Goal: Task Accomplishment & Management: Complete application form

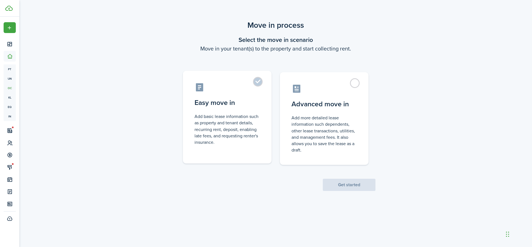
click at [234, 98] on control-radio-card-title "Easy move in" at bounding box center [226, 103] width 65 height 10
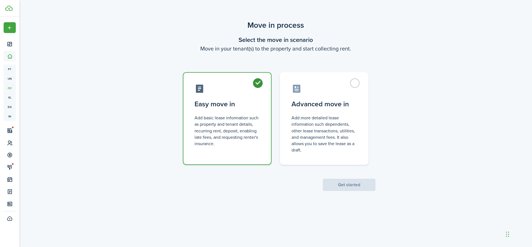
radio input "true"
click at [342, 184] on button "Get started" at bounding box center [349, 184] width 53 height 12
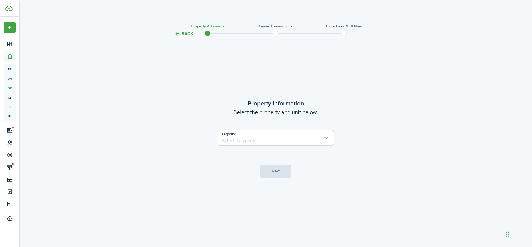
click at [285, 142] on input "Property" at bounding box center [275, 138] width 116 height 16
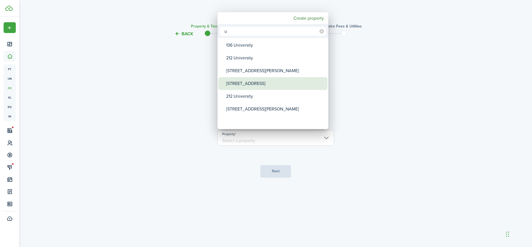
type input "u"
click at [242, 84] on div "[STREET_ADDRESS]" at bounding box center [275, 83] width 98 height 13
type input "[STREET_ADDRESS]"
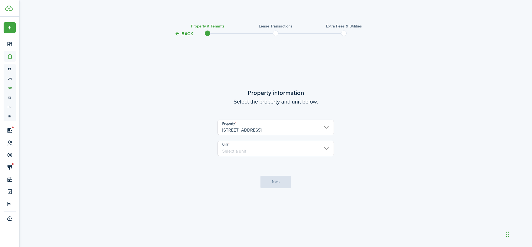
click at [236, 147] on input "Unit" at bounding box center [275, 148] width 116 height 16
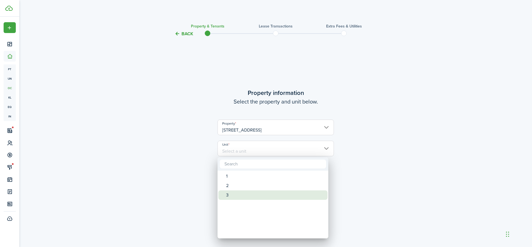
click at [234, 195] on div "3" at bounding box center [275, 194] width 98 height 9
type input "3"
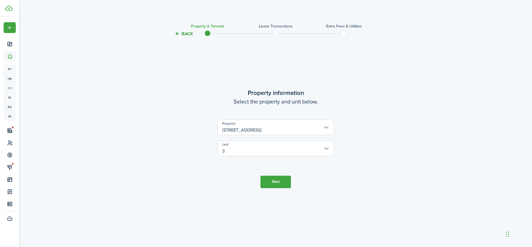
click at [280, 178] on button "Next" at bounding box center [275, 181] width 30 height 12
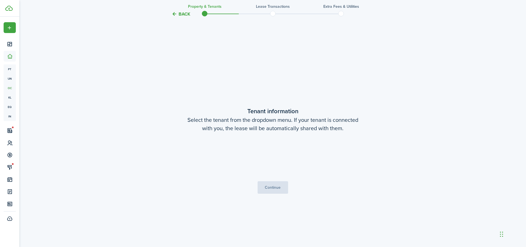
scroll to position [209, 0]
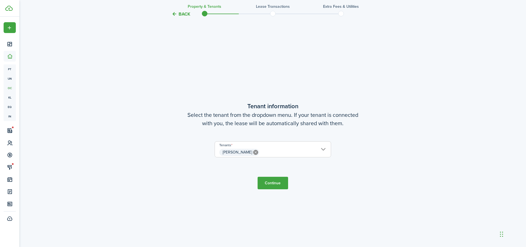
click at [271, 182] on button "Continue" at bounding box center [272, 182] width 30 height 12
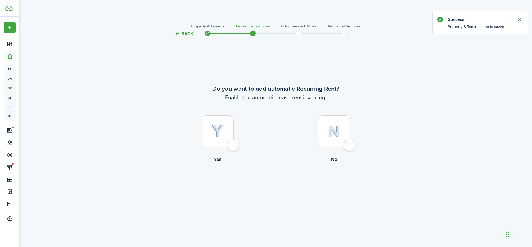
click at [207, 127] on div at bounding box center [218, 131] width 32 height 32
radio input "true"
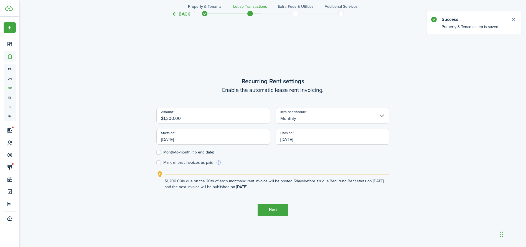
scroll to position [209, 0]
click at [171, 138] on input "[DATE]" at bounding box center [213, 136] width 114 height 16
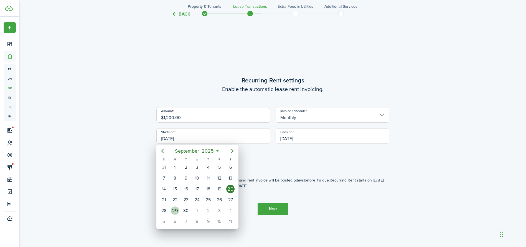
click at [174, 207] on div "29" at bounding box center [175, 210] width 8 height 8
type input "[DATE]"
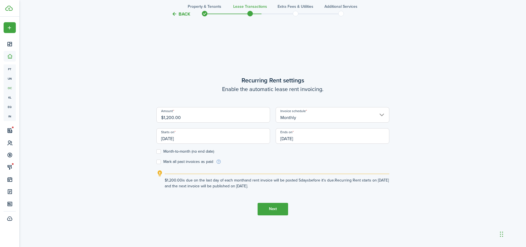
click at [295, 140] on input "[DATE]" at bounding box center [332, 136] width 114 height 16
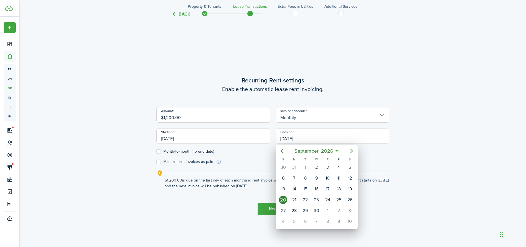
click at [295, 140] on div at bounding box center [263, 123] width 614 height 335
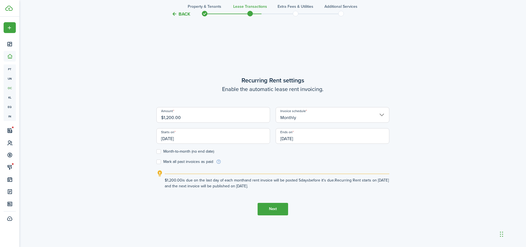
click at [290, 140] on input "[DATE]" at bounding box center [332, 136] width 114 height 16
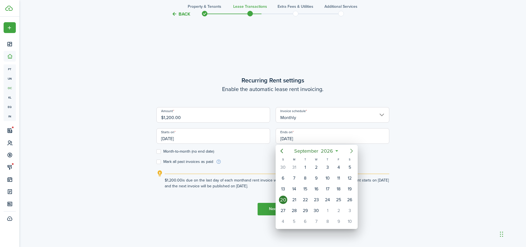
click at [351, 148] on icon "Next page" at bounding box center [351, 150] width 7 height 7
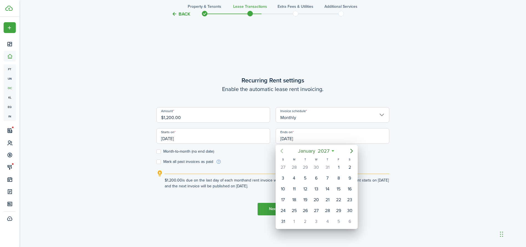
click at [283, 150] on icon "Previous page" at bounding box center [281, 150] width 7 height 7
click at [329, 210] on div "31" at bounding box center [327, 210] width 8 height 8
type input "12/31/2026"
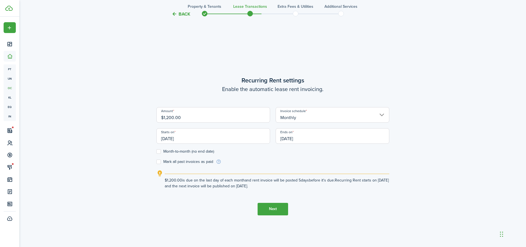
click at [423, 111] on div "Back Property & Tenants Lease Transactions Extra fees & Utilities Additional Se…" at bounding box center [272, 39] width 321 height 458
click at [269, 206] on button "Next" at bounding box center [272, 209] width 30 height 12
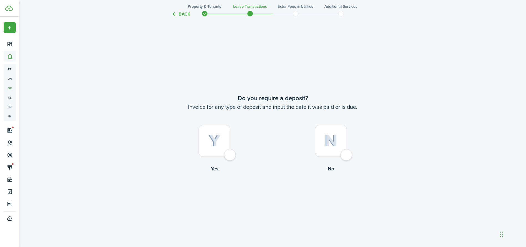
scroll to position [456, 0]
click at [223, 137] on div at bounding box center [214, 138] width 32 height 32
radio input "true"
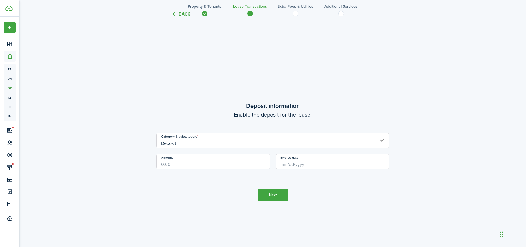
scroll to position [697, 0]
click at [200, 160] on input "Amount" at bounding box center [213, 161] width 114 height 16
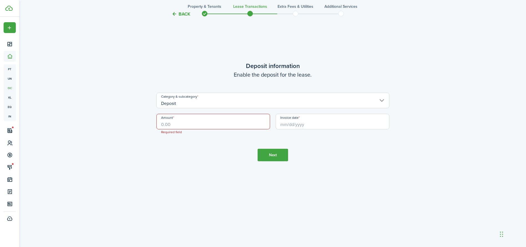
scroll to position [740, 0]
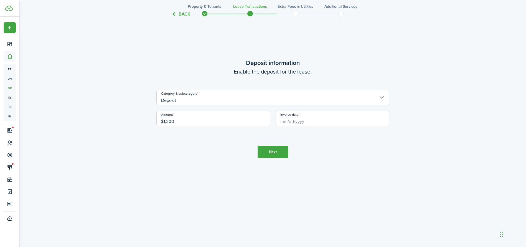
click at [305, 123] on input "Invoice date" at bounding box center [332, 119] width 114 height 16
type input "$1,200.00"
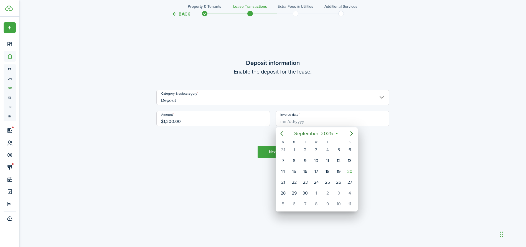
click at [223, 142] on div at bounding box center [263, 123] width 614 height 335
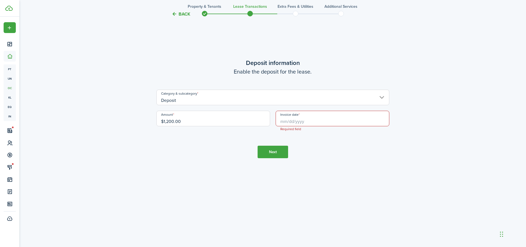
click at [259, 152] on button "Next" at bounding box center [272, 151] width 30 height 12
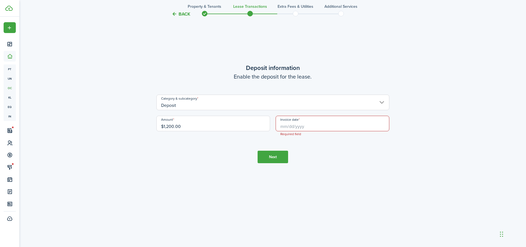
click at [293, 121] on input "Invoice date" at bounding box center [332, 124] width 114 height 16
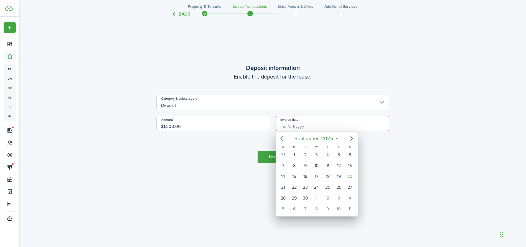
click at [395, 202] on div at bounding box center [263, 123] width 614 height 335
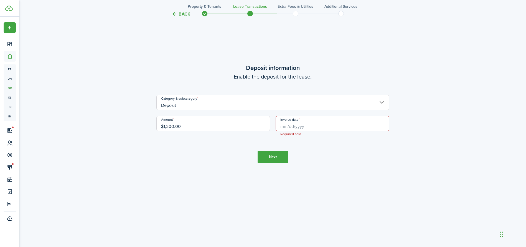
click at [329, 127] on input "Invoice date" at bounding box center [332, 124] width 114 height 16
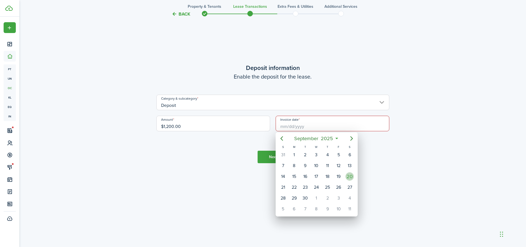
click at [347, 173] on div "20" at bounding box center [349, 176] width 8 height 8
type input "[DATE]"
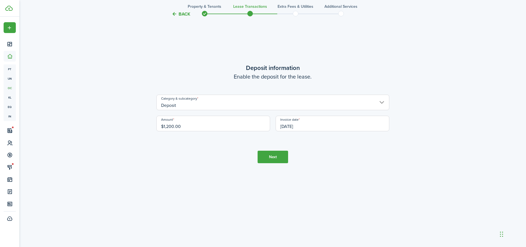
click at [269, 157] on button "Next" at bounding box center [272, 156] width 30 height 12
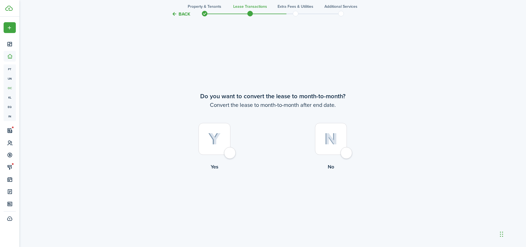
scroll to position [949, 0]
click at [340, 141] on div at bounding box center [331, 138] width 32 height 32
radio input "true"
click at [261, 198] on button "Continue" at bounding box center [272, 193] width 30 height 12
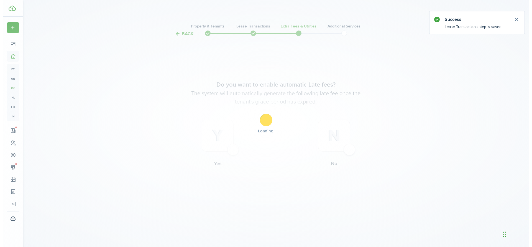
scroll to position [0, 0]
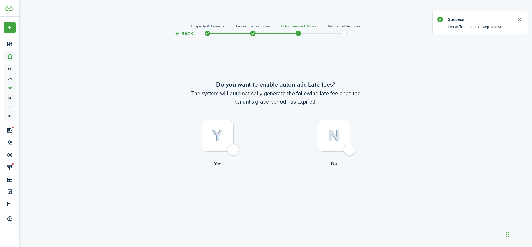
click at [207, 147] on div at bounding box center [218, 135] width 32 height 32
radio input "true"
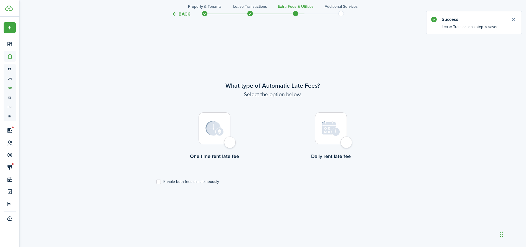
scroll to position [209, 0]
click at [218, 144] on label "One time rent late fee" at bounding box center [214, 137] width 116 height 50
radio input "true"
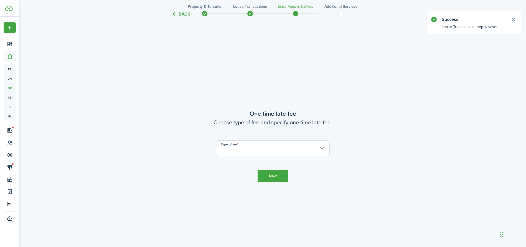
scroll to position [456, 0]
click at [237, 141] on input "Type of fee" at bounding box center [273, 148] width 114 height 16
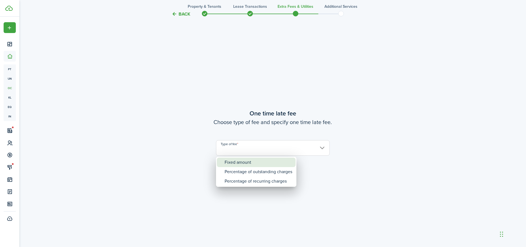
click at [228, 163] on div "Fixed amount" at bounding box center [258, 161] width 68 height 9
type input "Fixed amount"
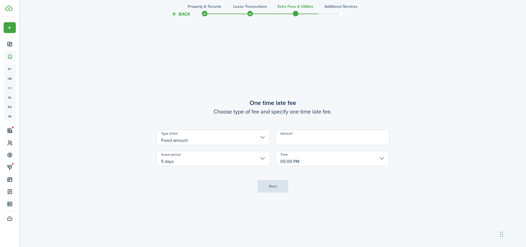
click at [279, 135] on input "Amount" at bounding box center [332, 137] width 114 height 16
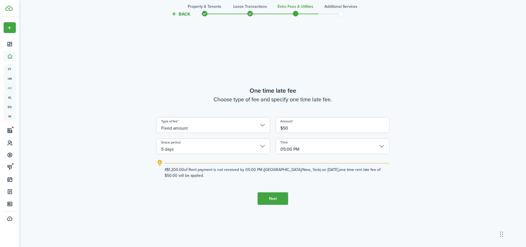
type input "$50.00"
click at [190, 145] on input "5 days" at bounding box center [213, 146] width 114 height 16
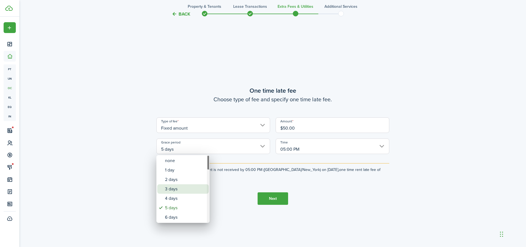
click at [178, 185] on div "3 days" at bounding box center [185, 188] width 40 height 9
type input "3 days"
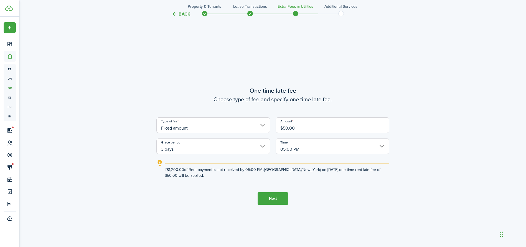
click at [274, 195] on button "Next" at bounding box center [272, 198] width 30 height 12
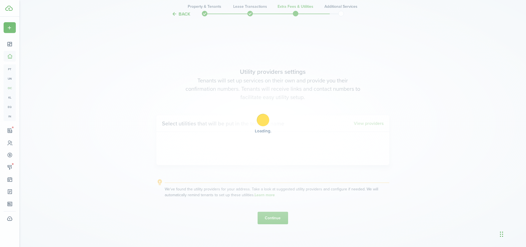
scroll to position [703, 0]
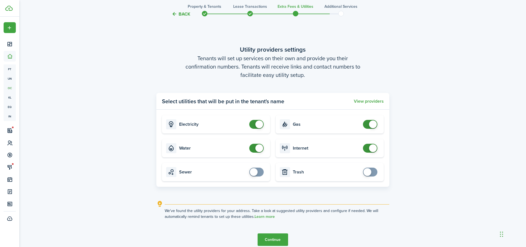
click at [250, 119] on card "Electricity" at bounding box center [216, 124] width 108 height 18
click at [254, 129] on card "Electricity" at bounding box center [216, 124] width 108 height 18
checkbox input "false"
click at [258, 122] on span at bounding box center [259, 124] width 8 height 8
checkbox input "false"
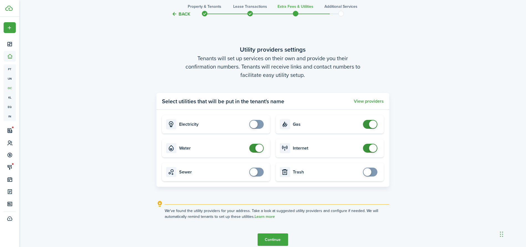
click at [255, 147] on span at bounding box center [256, 147] width 6 height 9
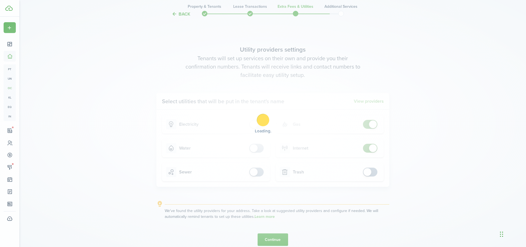
click at [370, 123] on div "Loading" at bounding box center [263, 123] width 526 height 247
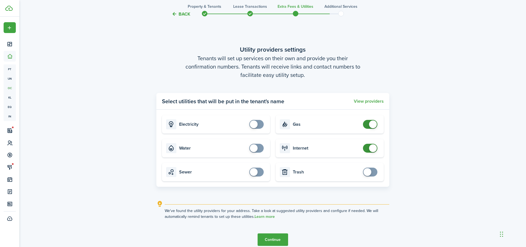
checkbox input "false"
click at [370, 123] on span at bounding box center [373, 124] width 8 height 8
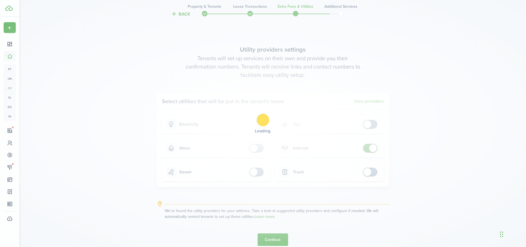
click at [370, 147] on div "Loading" at bounding box center [263, 123] width 526 height 247
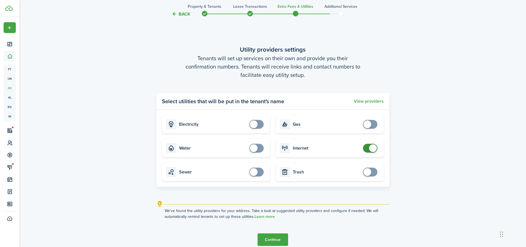
checkbox input "false"
click at [370, 147] on span at bounding box center [373, 148] width 8 height 8
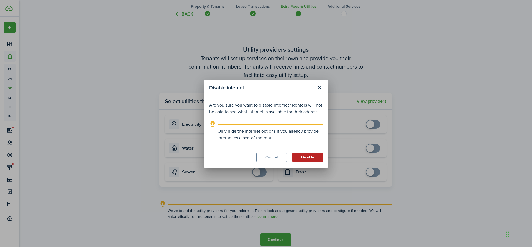
click at [305, 155] on button "Disable" at bounding box center [307, 156] width 30 height 9
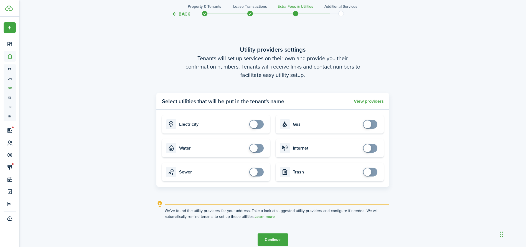
scroll to position [740, 0]
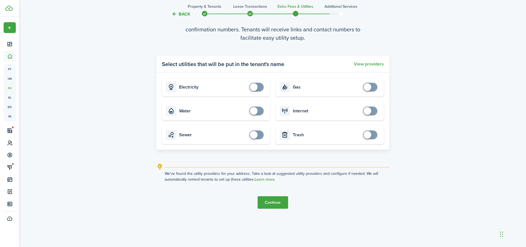
click at [275, 208] on button "Continue" at bounding box center [272, 202] width 30 height 12
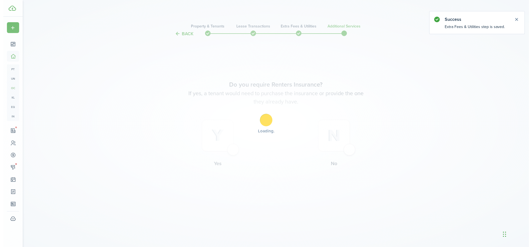
scroll to position [0, 0]
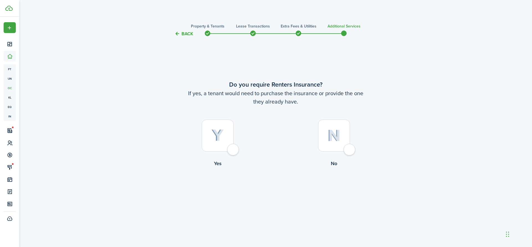
click at [338, 141] on img at bounding box center [333, 135] width 13 height 12
radio input "true"
click at [299, 33] on span at bounding box center [298, 33] width 8 height 8
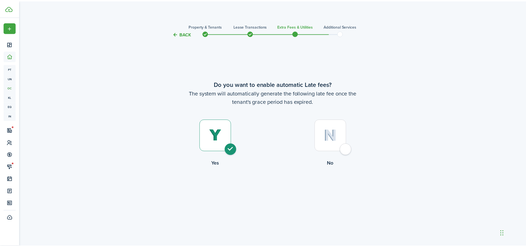
scroll to position [703, 0]
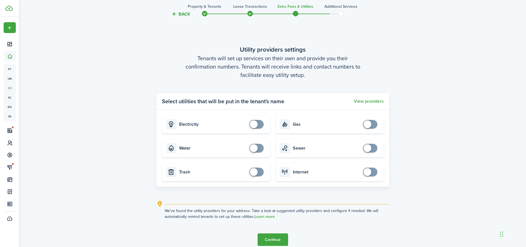
click at [250, 14] on span at bounding box center [250, 13] width 8 height 8
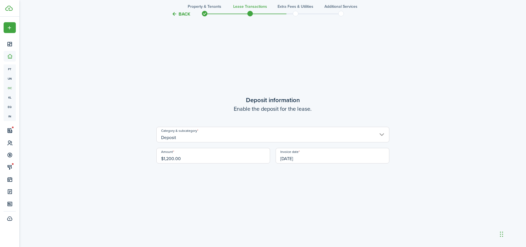
scroll to position [949, 0]
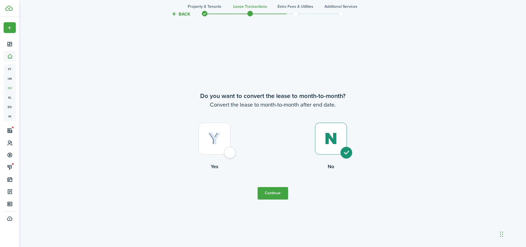
click at [247, 11] on span at bounding box center [250, 13] width 8 height 8
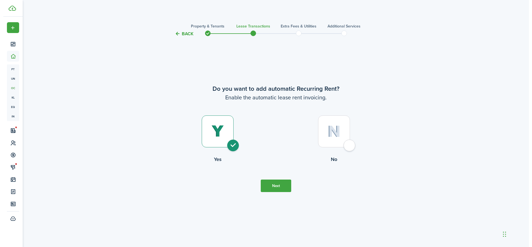
scroll to position [0, 0]
click at [275, 185] on button "Next" at bounding box center [275, 185] width 30 height 12
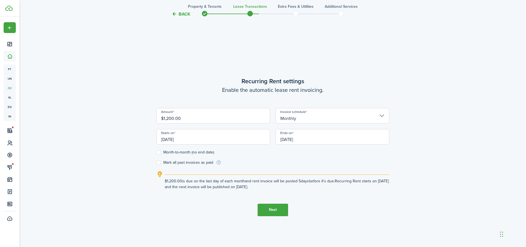
scroll to position [209, 0]
click at [267, 210] on button "Next" at bounding box center [272, 209] width 30 height 12
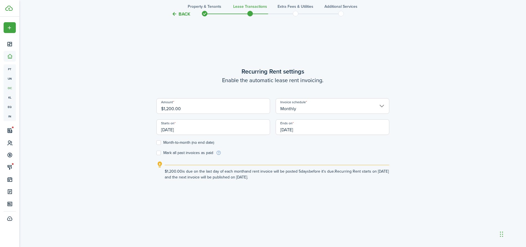
scroll to position [207, 0]
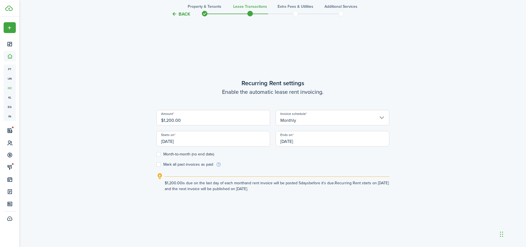
click at [175, 119] on input "$1,200.00" at bounding box center [213, 118] width 114 height 16
click at [173, 119] on input "$1,200.00" at bounding box center [213, 118] width 114 height 16
type input "$1,279.00"
click at [121, 136] on div "Back Property & Tenants Lease Transactions Extra fees & Utilities Additional Se…" at bounding box center [272, 165] width 321 height 705
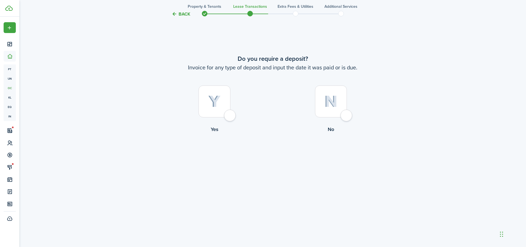
scroll to position [499, 0]
click at [334, 95] on img at bounding box center [330, 101] width 13 height 12
radio input "true"
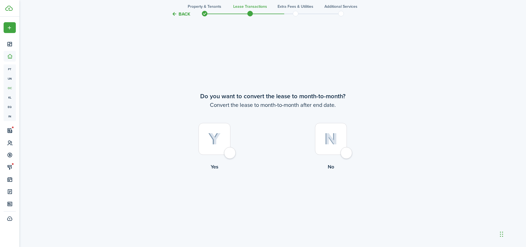
scroll to position [703, 0]
click at [327, 144] on div at bounding box center [331, 138] width 32 height 32
radio input "true"
click at [279, 194] on button "Continue" at bounding box center [272, 193] width 30 height 12
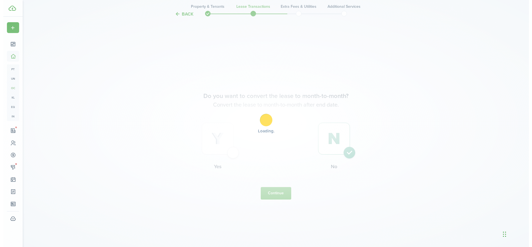
scroll to position [0, 0]
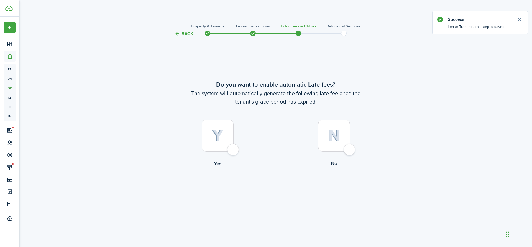
click at [221, 141] on img at bounding box center [217, 135] width 12 height 12
radio input "true"
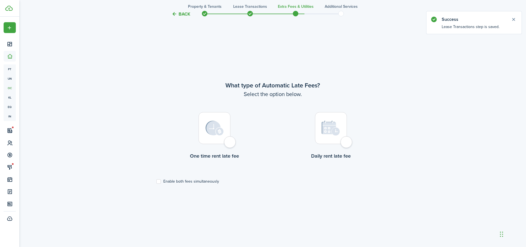
click at [210, 134] on img at bounding box center [214, 128] width 18 height 15
radio input "true"
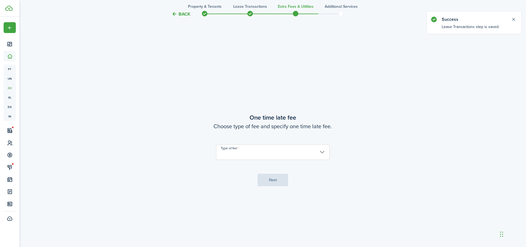
scroll to position [456, 0]
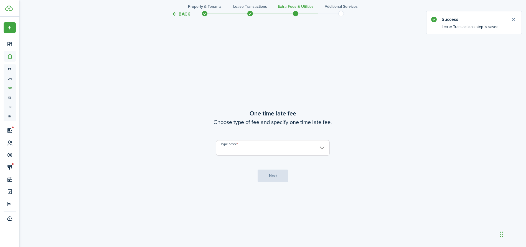
click at [240, 146] on input "Type of fee" at bounding box center [273, 148] width 114 height 16
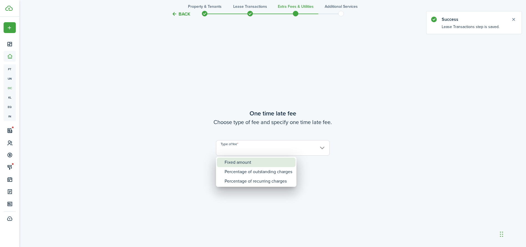
click at [231, 157] on div "Fixed amount" at bounding box center [258, 161] width 68 height 9
type input "Fixed amount"
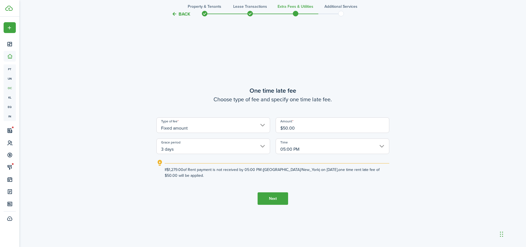
click at [261, 201] on button "Next" at bounding box center [272, 198] width 30 height 12
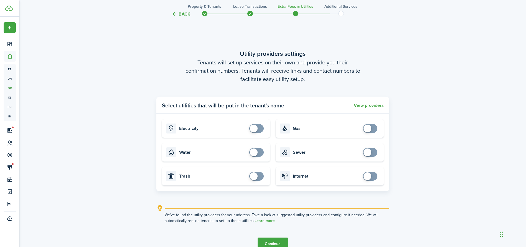
scroll to position [703, 0]
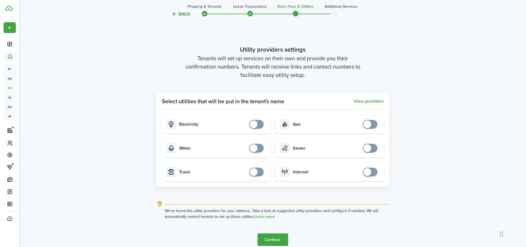
drag, startPoint x: 270, startPoint y: 237, endPoint x: 272, endPoint y: 233, distance: 4.3
click at [272, 233] on button "Continue" at bounding box center [272, 239] width 30 height 12
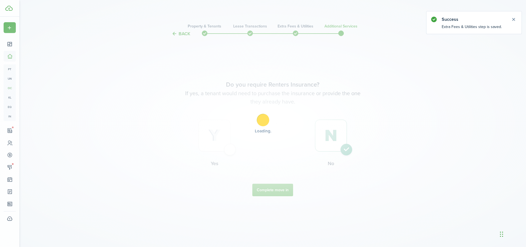
scroll to position [0, 0]
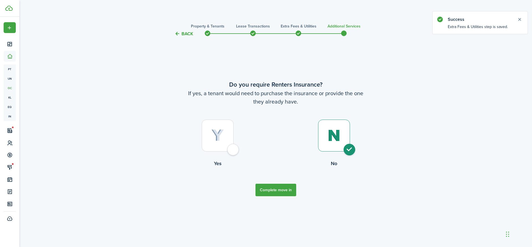
click at [274, 191] on button "Complete move in" at bounding box center [275, 189] width 41 height 12
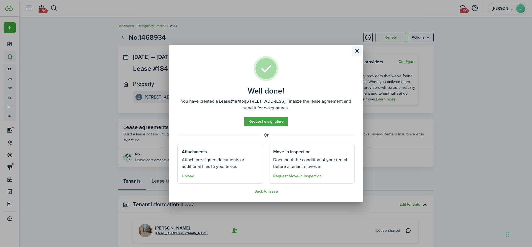
click at [359, 48] on button "Close modal" at bounding box center [356, 50] width 9 height 9
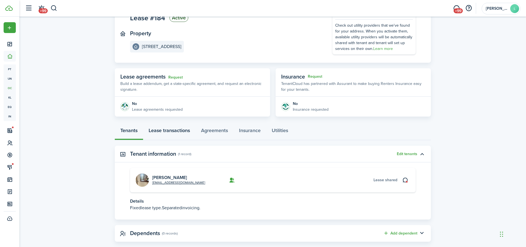
scroll to position [60, 0]
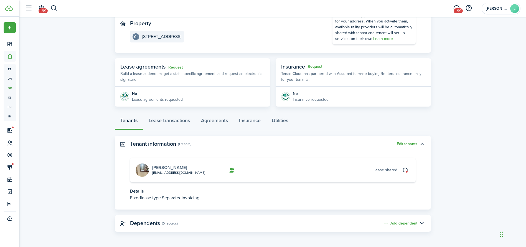
click at [160, 166] on link "[PERSON_NAME]" at bounding box center [169, 167] width 35 height 6
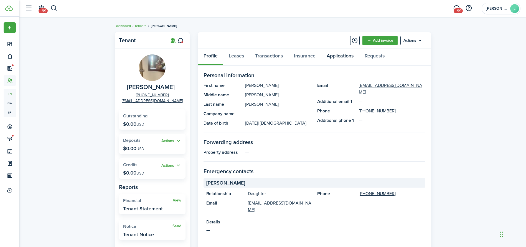
click at [346, 54] on link "Applications" at bounding box center [340, 57] width 38 height 17
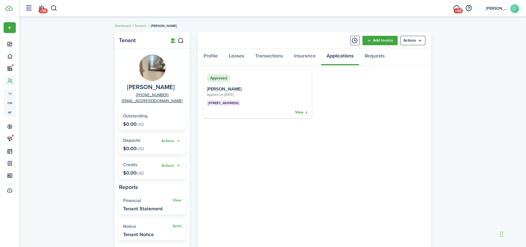
click at [296, 112] on link "View" at bounding box center [301, 112] width 13 height 6
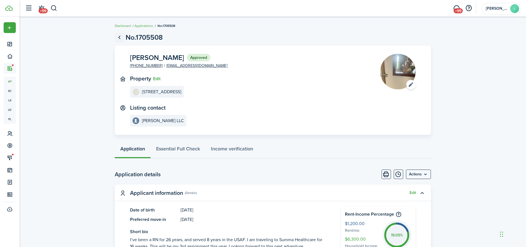
click at [121, 38] on link "Go back" at bounding box center [119, 37] width 9 height 9
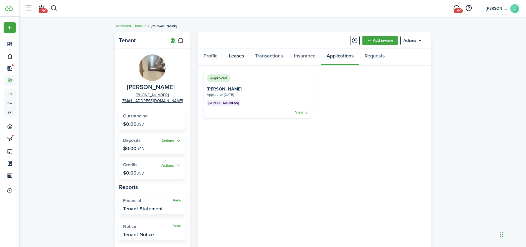
click at [238, 63] on link "Leases" at bounding box center [236, 57] width 26 height 17
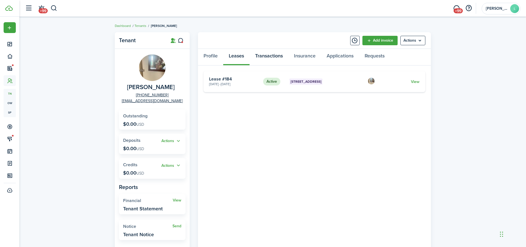
click at [267, 55] on link "Transactions" at bounding box center [268, 57] width 39 height 17
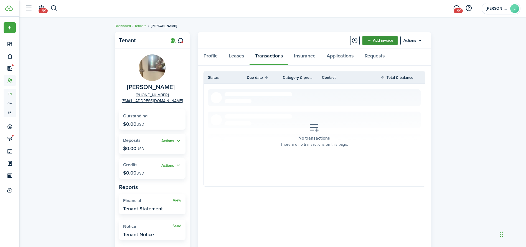
click at [378, 37] on link "Add invoice" at bounding box center [379, 40] width 35 height 9
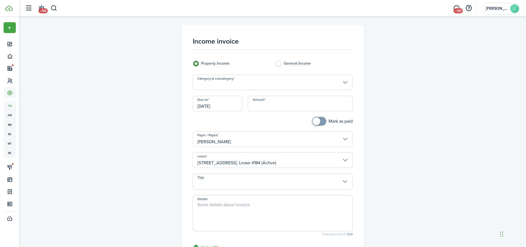
click at [226, 81] on input "Category & subcategory" at bounding box center [273, 83] width 160 height 16
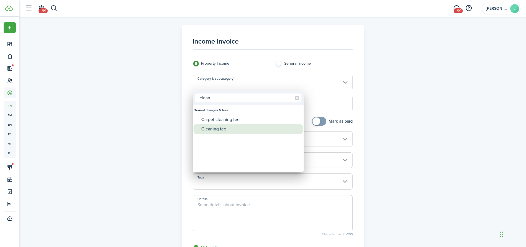
type input "clean"
click at [202, 132] on div "Cleaning fee" at bounding box center [250, 128] width 98 height 9
type input "Tenant charges & fees / Cleaning fee"
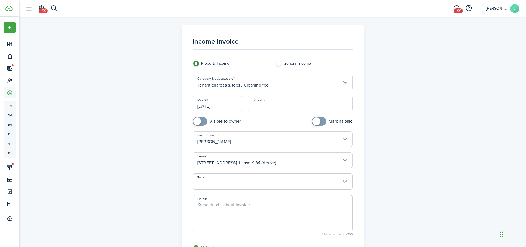
click at [222, 106] on input "[DATE]" at bounding box center [218, 104] width 50 height 16
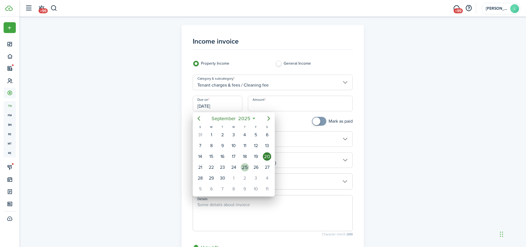
click at [245, 165] on div "25" at bounding box center [244, 167] width 8 height 8
type input "09/25/2025"
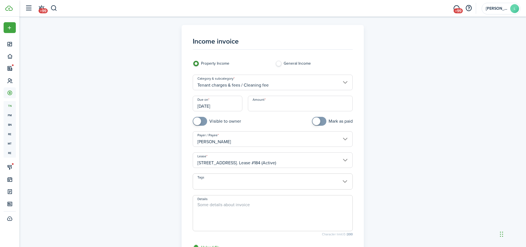
click at [271, 100] on input "Amount" at bounding box center [300, 104] width 105 height 16
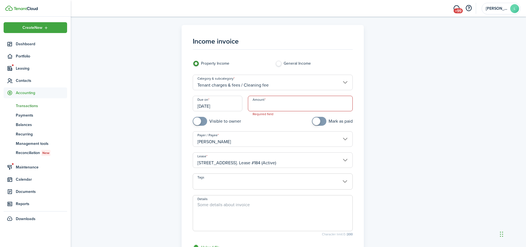
click at [5, 5] on sidebar-logo at bounding box center [35, 8] width 71 height 17
click at [10, 5] on sidebar-logo at bounding box center [35, 8] width 71 height 17
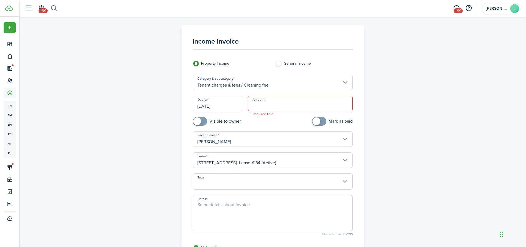
click at [51, 10] on button "button" at bounding box center [53, 8] width 7 height 9
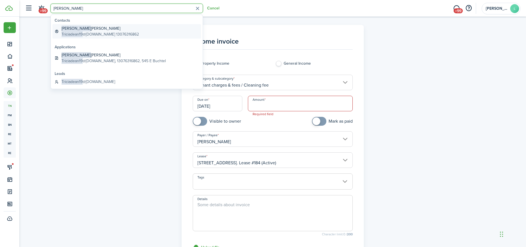
type input "[PERSON_NAME]"
click at [77, 34] on span "Triciadean19" at bounding box center [71, 34] width 21 height 6
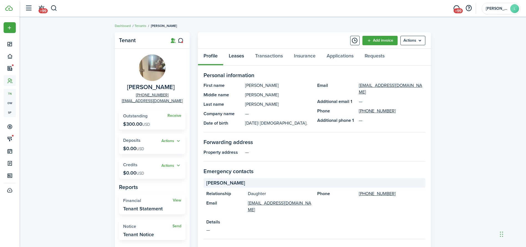
click at [236, 57] on link "Leases" at bounding box center [236, 57] width 26 height 17
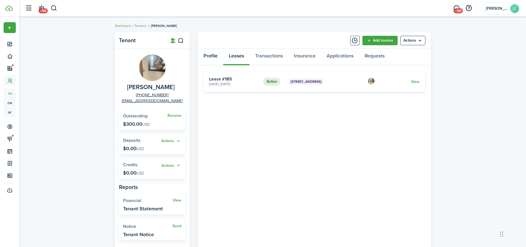
click at [212, 55] on link "Profile" at bounding box center [210, 57] width 25 height 17
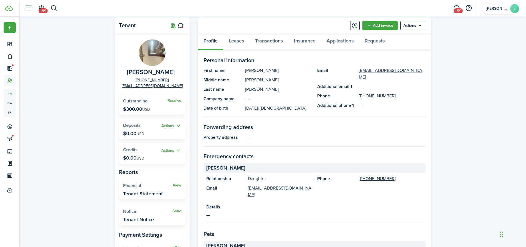
scroll to position [11, 0]
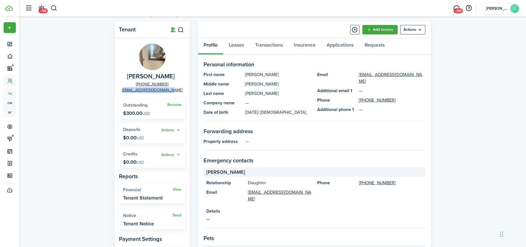
drag, startPoint x: 171, startPoint y: 84, endPoint x: 130, endPoint y: 85, distance: 41.8
click at [130, 85] on panel-main-group "Tricia Dean +1 307-631-6862 Triciadean19@hotmail.com" at bounding box center [152, 67] width 66 height 49
click at [131, 83] on panel-main-group "Tricia Dean +1 307-631-6862 Triciadean19@hotmail.com" at bounding box center [152, 67] width 66 height 49
drag, startPoint x: 130, startPoint y: 80, endPoint x: 164, endPoint y: 84, distance: 34.0
click at [164, 84] on panel-main-group "Tricia Dean +1 307-631-6862 Triciadean19@hotmail.com" at bounding box center [152, 67] width 66 height 49
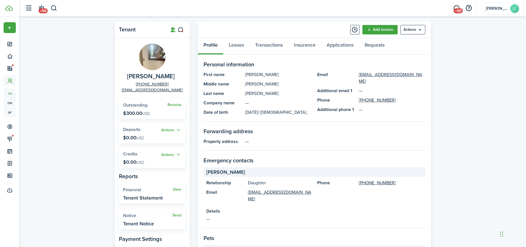
click at [175, 84] on panel-main-group "Tricia Dean +1 307-631-6862 Triciadean19@hotmail.com" at bounding box center [152, 67] width 66 height 49
drag, startPoint x: 175, startPoint y: 84, endPoint x: 139, endPoint y: 83, distance: 36.3
click at [139, 83] on panel-main-group "Tricia Dean +1 307-631-6862 Triciadean19@hotmail.com" at bounding box center [152, 67] width 66 height 49
click at [134, 81] on panel-main-group "Tricia Dean +1 307-631-6862 Triciadean19@hotmail.com" at bounding box center [152, 67] width 66 height 49
drag, startPoint x: 168, startPoint y: 83, endPoint x: 137, endPoint y: 82, distance: 30.5
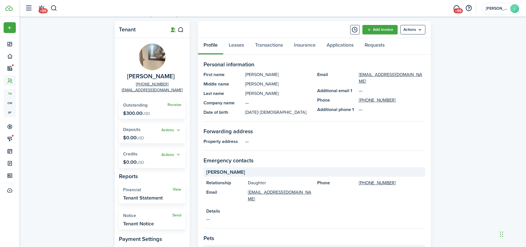
click at [137, 82] on panel-main-group "Tricia Dean +1 307-631-6862 Triciadean19@hotmail.com" at bounding box center [152, 67] width 66 height 49
copy link "[PHONE_NUMBER]"
drag, startPoint x: 178, startPoint y: 88, endPoint x: 116, endPoint y: 89, distance: 61.8
click at [113, 94] on div "Tenant Tricia Dean +1 307-631-6862 Triciadean19@hotmail.com Receive Outstanding…" at bounding box center [272, 219] width 506 height 400
copy link "[EMAIL_ADDRESS][DOMAIN_NAME]"
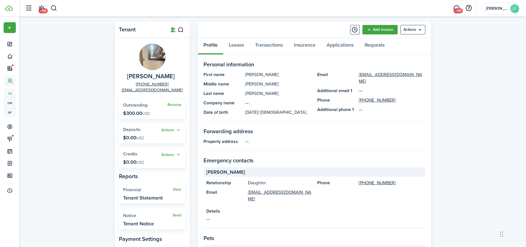
click at [58, 9] on header-wrapper "+99 +99 Lydia L" at bounding box center [271, 8] width 498 height 17
click at [55, 6] on button "button" at bounding box center [53, 8] width 7 height 9
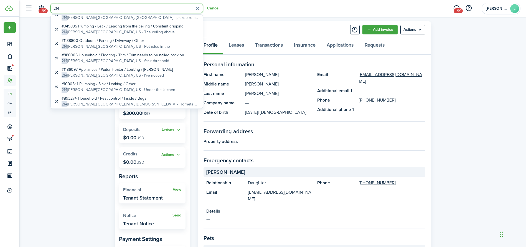
scroll to position [0, 0]
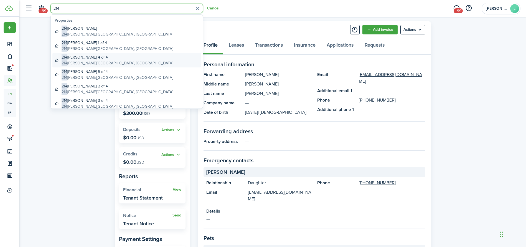
type input "214"
click at [91, 59] on global-search-item-title "214 Sherman 4 of 4" at bounding box center [116, 57] width 111 height 6
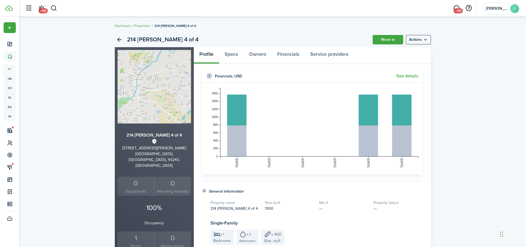
click at [134, 232] on div "1" at bounding box center [136, 237] width 34 height 11
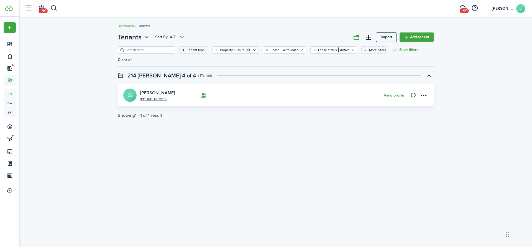
click at [277, 84] on card "+1 817-908-9550 Braydon Sinclair BS View profile" at bounding box center [276, 95] width 316 height 22
click at [396, 92] on card-footer "View profile" at bounding box center [394, 95] width 20 height 6
click at [393, 92] on card-footer "View profile" at bounding box center [394, 95] width 20 height 6
click at [399, 93] on link "View profile" at bounding box center [394, 95] width 20 height 4
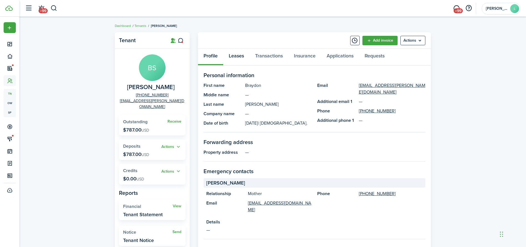
click at [244, 57] on link "Leases" at bounding box center [236, 57] width 26 height 17
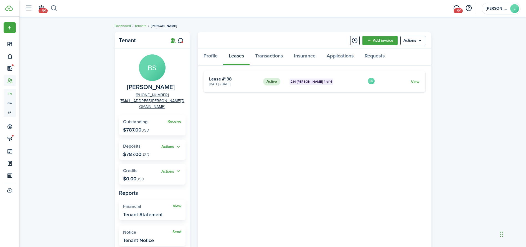
click at [53, 10] on button "button" at bounding box center [53, 8] width 7 height 9
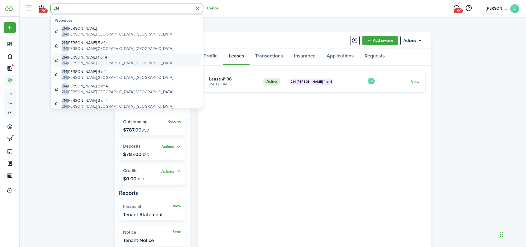
type input "214"
click at [98, 58] on global-search-item-title "214 Sherman 1 of 4" at bounding box center [116, 57] width 111 height 6
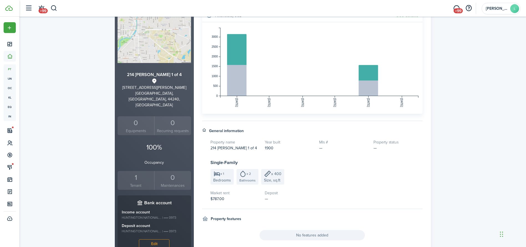
scroll to position [61, 0]
click at [136, 172] on div "1" at bounding box center [136, 177] width 34 height 11
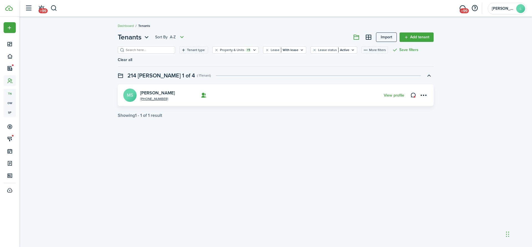
click at [279, 84] on card "+1 708-289-4474 Megan Sroka MS View profile" at bounding box center [276, 95] width 316 height 22
click at [391, 92] on card-footer "View profile" at bounding box center [394, 95] width 20 height 6
click at [392, 93] on link "View profile" at bounding box center [394, 95] width 20 height 4
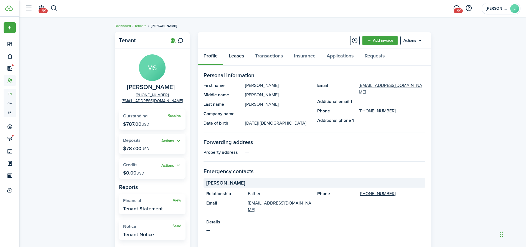
click at [232, 58] on link "Leases" at bounding box center [236, 57] width 26 height 17
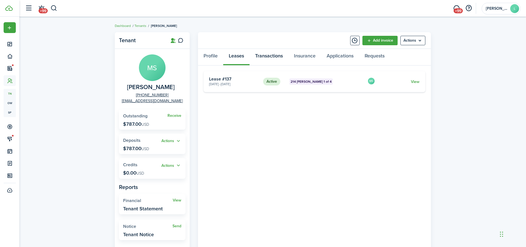
click at [273, 57] on link "Transactions" at bounding box center [268, 57] width 39 height 17
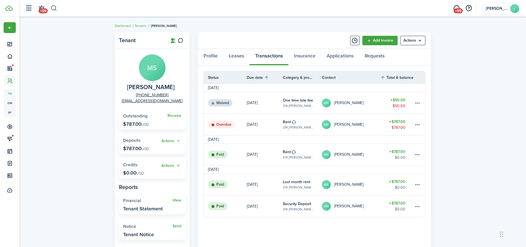
click at [50, 8] on button "button" at bounding box center [53, 8] width 7 height 9
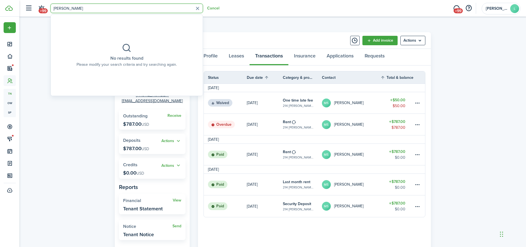
type input "Audra"
click at [250, 31] on div "Tenant MS Megan Sroka +1 708-289-4474 megansroka11@gmail.com Receive Outstandin…" at bounding box center [272, 175] width 506 height 293
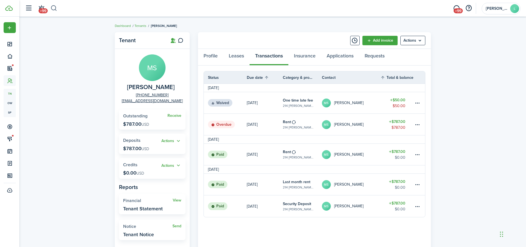
click at [52, 7] on button "button" at bounding box center [53, 8] width 7 height 9
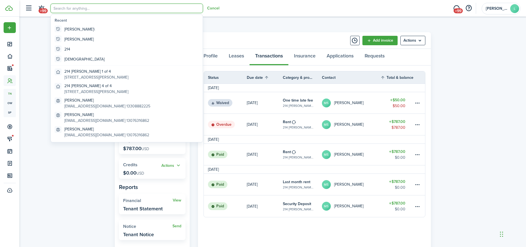
click at [226, 25] on breadcrumb "Dashboard Tenants Megan Sroka" at bounding box center [273, 23] width 316 height 13
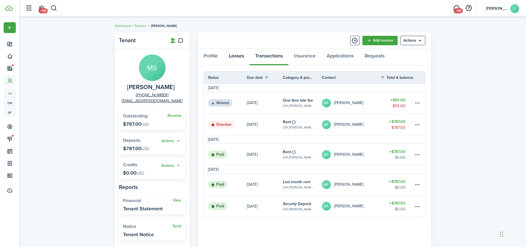
click at [232, 58] on link "Leases" at bounding box center [236, 57] width 26 height 17
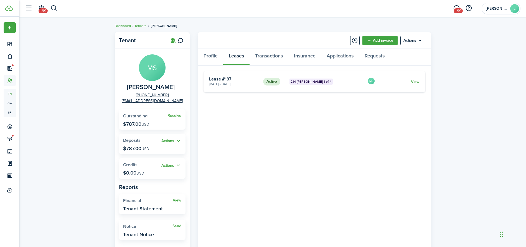
click at [251, 82] on card-description "Aug 01, 2025 - Jul 31, 2026" at bounding box center [234, 83] width 50 height 5
click at [416, 80] on link "View" at bounding box center [415, 82] width 9 height 6
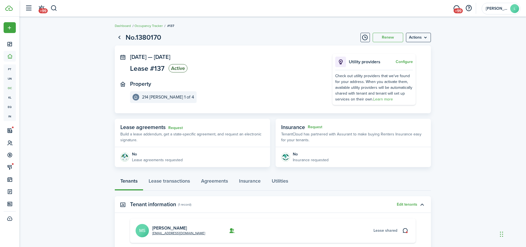
scroll to position [60, 0]
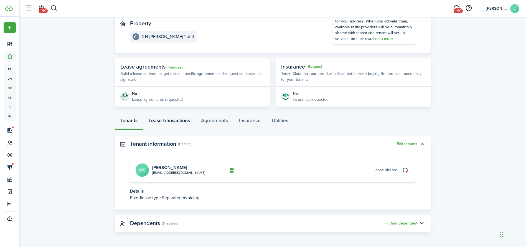
click at [170, 117] on link "Lease transactions" at bounding box center [169, 121] width 52 height 17
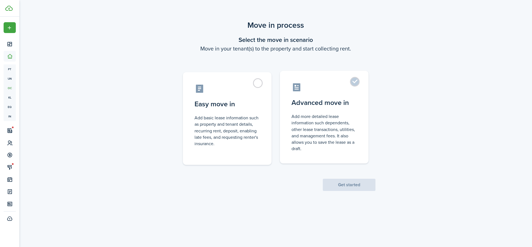
click at [307, 129] on control-radio-card-description "Add more detailed lease information such dependents, other lease transactions, …" at bounding box center [323, 132] width 65 height 39
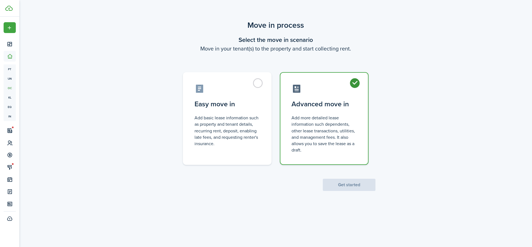
radio input "true"
click at [342, 186] on button "Get started" at bounding box center [349, 184] width 53 height 12
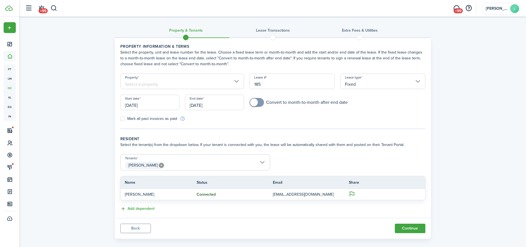
click at [161, 86] on input "Property" at bounding box center [182, 81] width 124 height 16
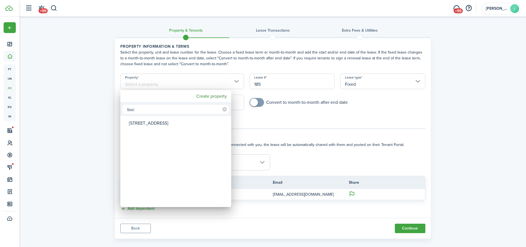
type input "buc"
click at [155, 122] on div "[STREET_ADDRESS]" at bounding box center [178, 123] width 98 height 13
type input "[STREET_ADDRESS]"
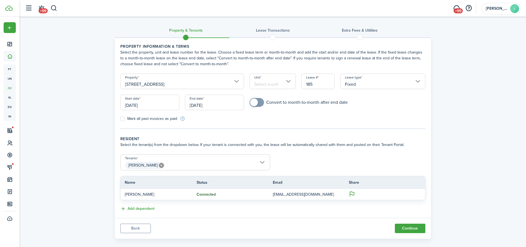
click at [266, 80] on input "Unit" at bounding box center [272, 81] width 46 height 16
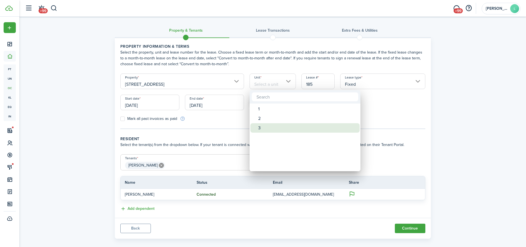
click at [259, 127] on div "3" at bounding box center [307, 127] width 98 height 9
type input "3"
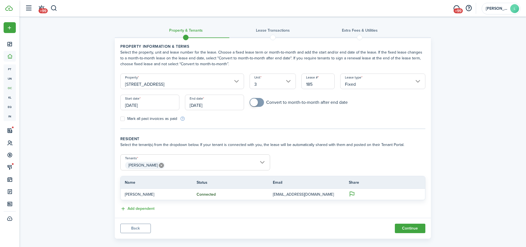
click at [159, 102] on input "[DATE]" at bounding box center [149, 102] width 59 height 16
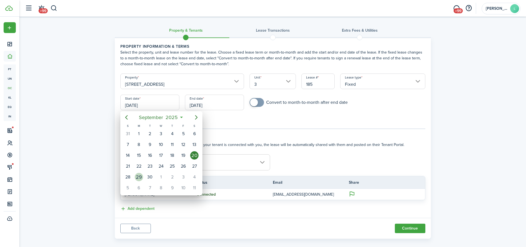
click at [137, 175] on div "29" at bounding box center [139, 177] width 8 height 8
type input "[DATE]"
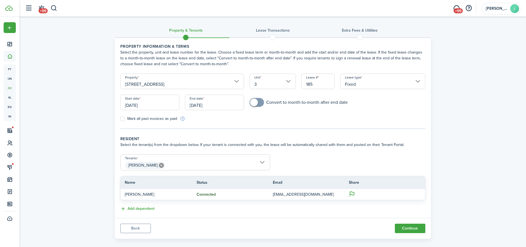
click at [228, 107] on input "[DATE]" at bounding box center [214, 102] width 59 height 16
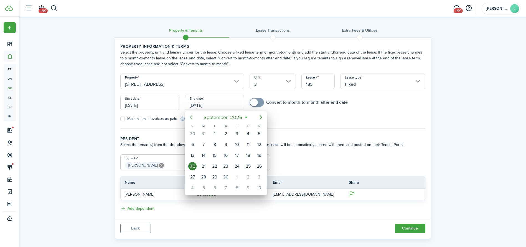
click at [191, 118] on icon "Previous page" at bounding box center [190, 117] width 2 height 4
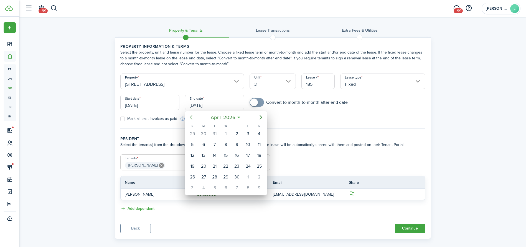
click at [191, 118] on icon "Previous page" at bounding box center [190, 117] width 2 height 4
click at [229, 178] on div "31" at bounding box center [225, 177] width 8 height 8
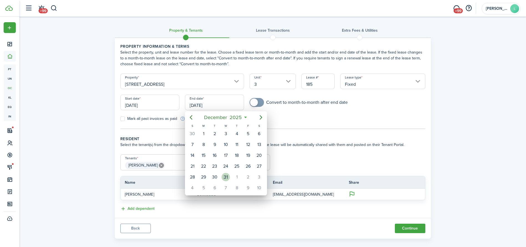
type input "[DATE]"
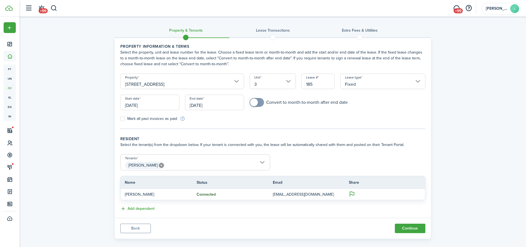
scroll to position [7, 0]
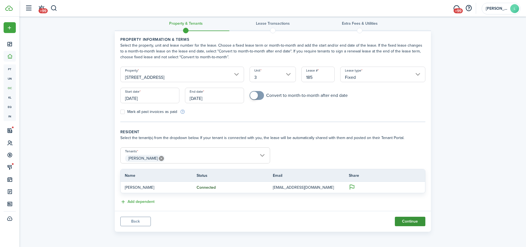
click at [404, 219] on button "Continue" at bounding box center [409, 220] width 30 height 9
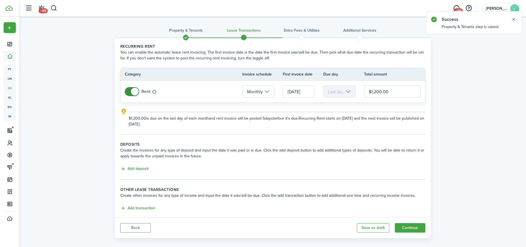
click at [380, 91] on input "$1,200.00" at bounding box center [392, 91] width 57 height 12
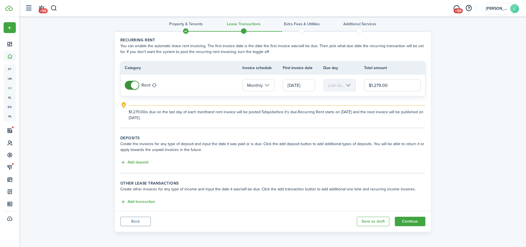
type input "$1,279.00"
click at [344, 118] on explanation-description "$1,279.00 is due on the last day of each month and rent invoice will be posted …" at bounding box center [277, 115] width 296 height 12
click at [296, 83] on input "[DATE]" at bounding box center [299, 85] width 32 height 12
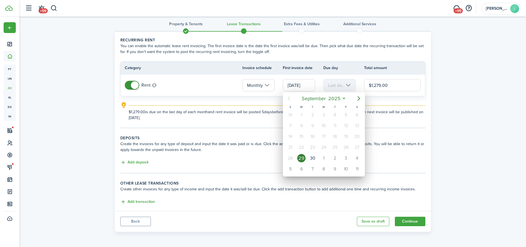
click at [223, 81] on div at bounding box center [263, 123] width 614 height 335
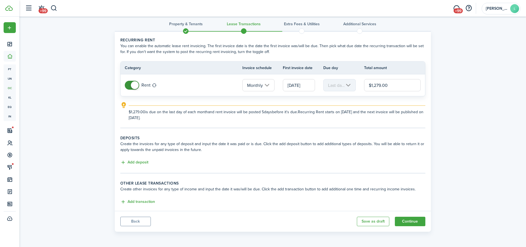
scroll to position [0, 0]
click at [224, 82] on div "Rent" at bounding box center [179, 85] width 109 height 9
click at [133, 199] on button "Add transaction" at bounding box center [137, 201] width 35 height 6
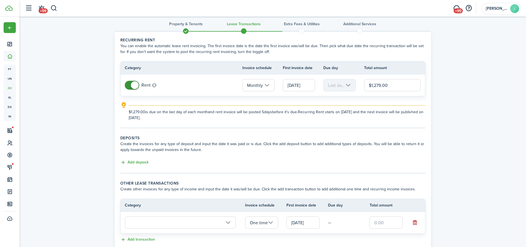
scroll to position [44, 0]
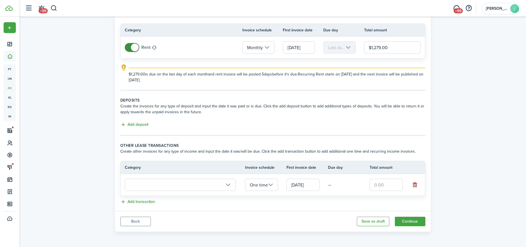
click at [157, 189] on input "text" at bounding box center [180, 184] width 111 height 12
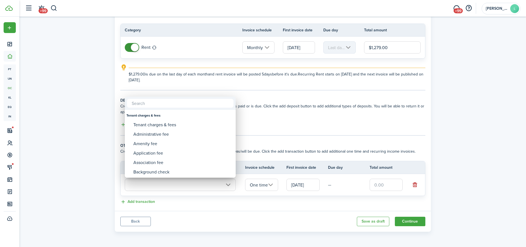
type input "x"
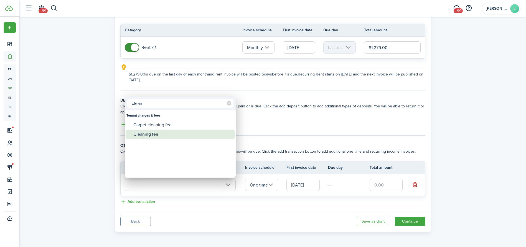
type input "clean"
click at [149, 131] on div "Cleaning fee" at bounding box center [182, 133] width 98 height 9
type input "Tenant charges & fees / Cleaning fee"
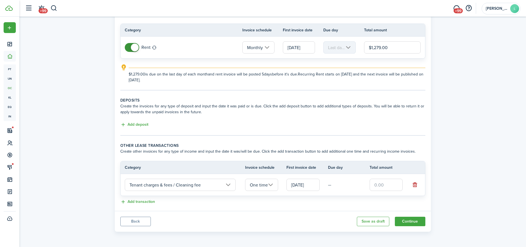
click at [385, 184] on input "text" at bounding box center [385, 184] width 33 height 12
type input "$150.00"
click at [472, 169] on div "Property & Tenants Lease Transactions Extra fees & Utilities Additional Service…" at bounding box center [272, 104] width 506 height 262
click at [130, 204] on button "Add transaction" at bounding box center [137, 201] width 35 height 6
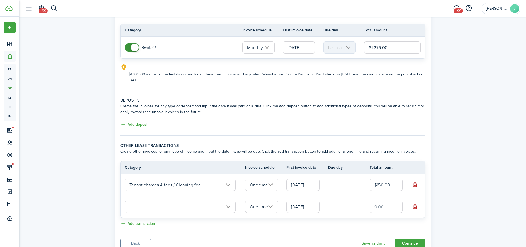
click at [159, 204] on input "text" at bounding box center [180, 206] width 111 height 12
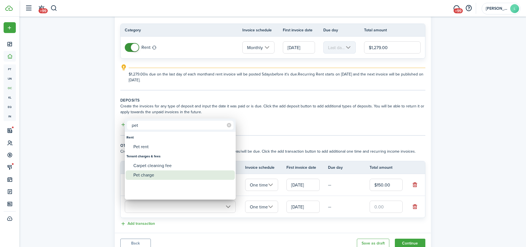
type input "pet"
click at [143, 175] on div "Pet charge" at bounding box center [182, 174] width 98 height 9
type input "Tenant charges & fees / Pet charge"
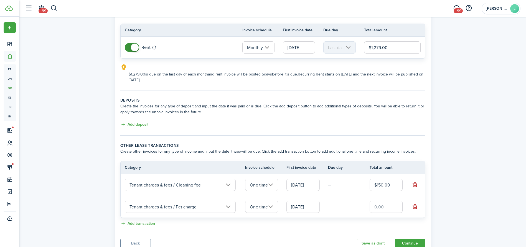
click at [376, 207] on input "text" at bounding box center [385, 206] width 33 height 12
type input "$150.00"
click at [462, 183] on div "Property & Tenants Lease Transactions Extra fees & Utilities Additional Service…" at bounding box center [272, 114] width 506 height 283
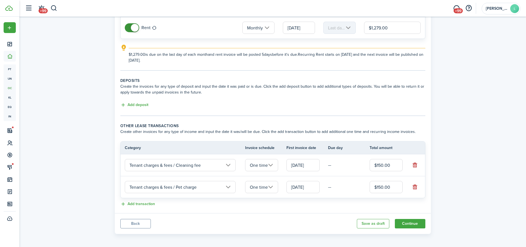
scroll to position [66, 0]
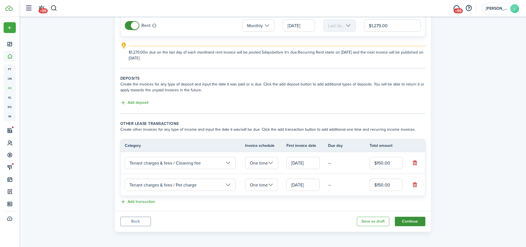
click at [406, 218] on button "Continue" at bounding box center [409, 220] width 30 height 9
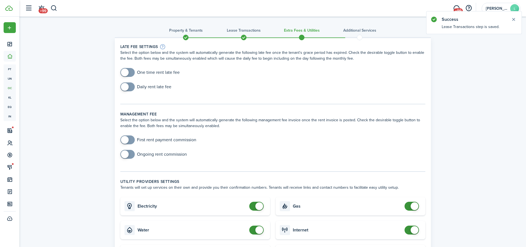
checkbox input "true"
click at [125, 70] on span at bounding box center [125, 72] width 8 height 8
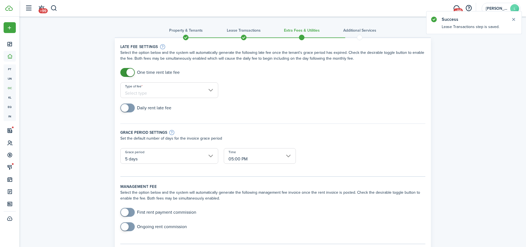
click at [137, 89] on input "Type of fee" at bounding box center [169, 90] width 98 height 16
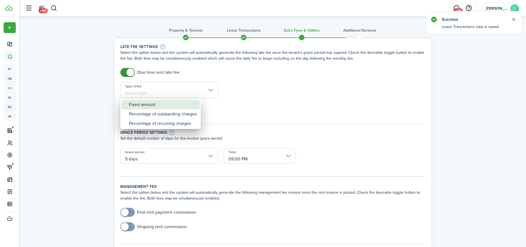
click at [134, 103] on div "Fixed amount" at bounding box center [163, 104] width 68 height 9
type input "Fixed amount"
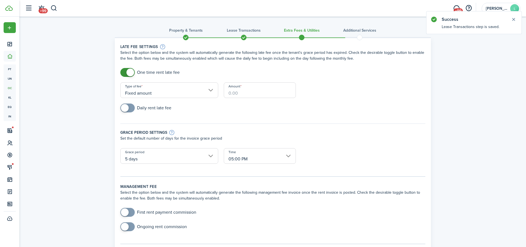
click at [238, 91] on input "Amount" at bounding box center [260, 90] width 72 height 16
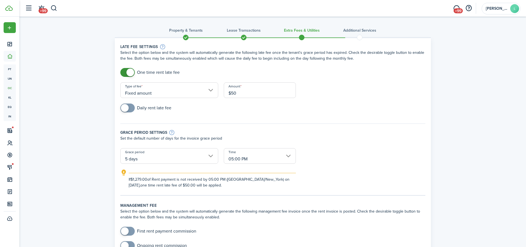
type input "$50.00"
click at [214, 105] on div "Daily rent late fee" at bounding box center [272, 110] width 310 height 14
click at [139, 160] on input "5 days" at bounding box center [169, 156] width 98 height 16
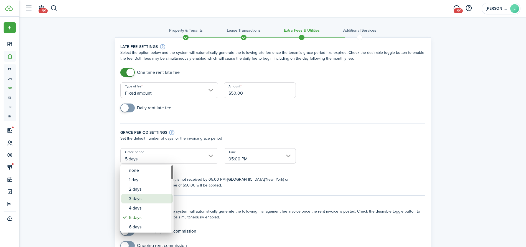
click at [131, 196] on div "3 days" at bounding box center [149, 198] width 40 height 9
type input "3 days"
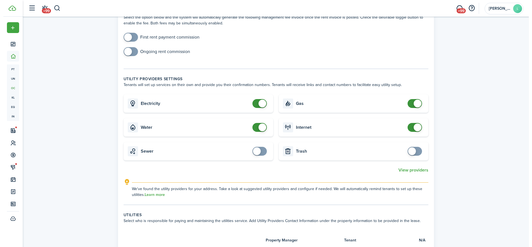
scroll to position [196, 0]
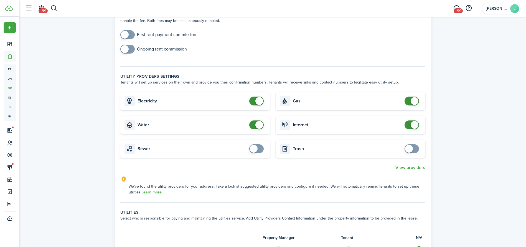
checkbox input "false"
click at [257, 102] on span at bounding box center [259, 101] width 8 height 8
checkbox input "false"
click at [255, 125] on span at bounding box center [259, 125] width 8 height 8
checkbox input "false"
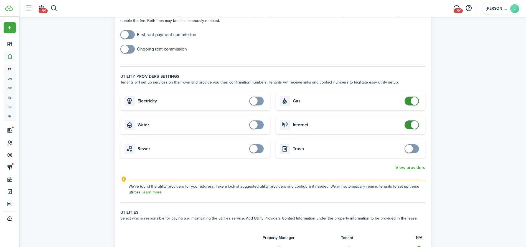
click at [409, 100] on span at bounding box center [412, 100] width 6 height 9
checkbox input "false"
click at [409, 125] on span at bounding box center [412, 124] width 6 height 9
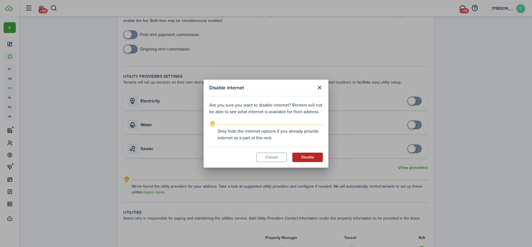
click at [299, 153] on button "Disable" at bounding box center [307, 156] width 30 height 9
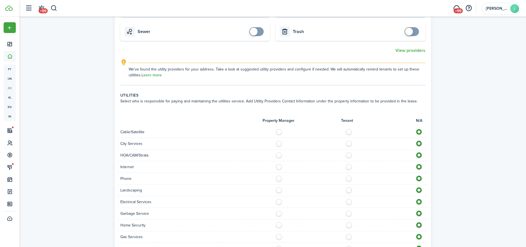
scroll to position [432, 0]
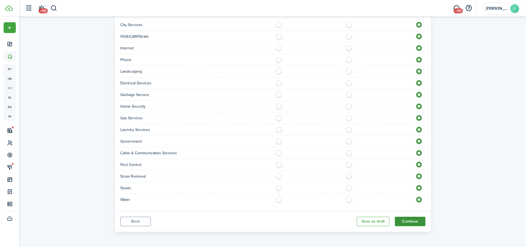
click at [408, 220] on button "Continue" at bounding box center [409, 220] width 30 height 9
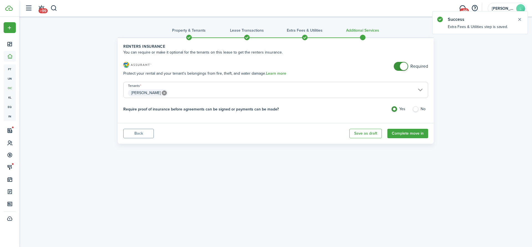
click at [417, 110] on label "No" at bounding box center [420, 110] width 16 height 8
radio input "false"
radio input "true"
checkbox input "false"
click at [400, 65] on span at bounding box center [401, 66] width 6 height 9
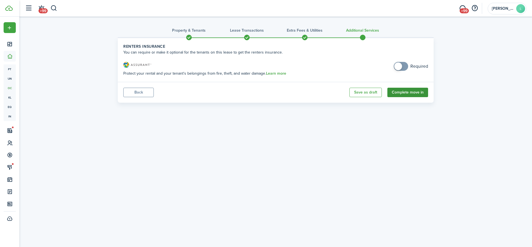
click at [413, 91] on button "Complete move in" at bounding box center [407, 92] width 41 height 9
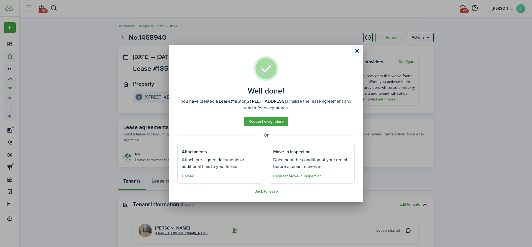
click at [355, 49] on button "Close modal" at bounding box center [356, 50] width 9 height 9
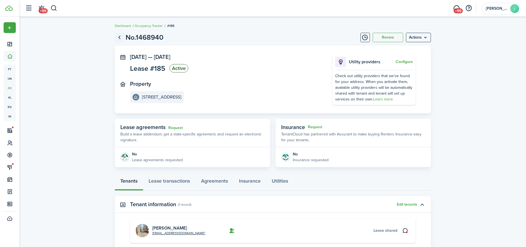
click at [119, 36] on link "Go back" at bounding box center [119, 37] width 9 height 9
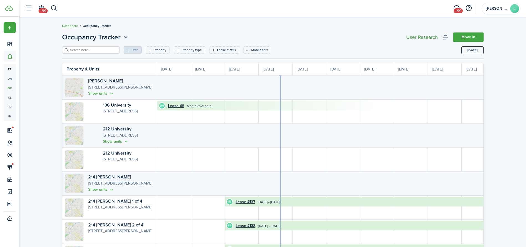
scroll to position [0, 101]
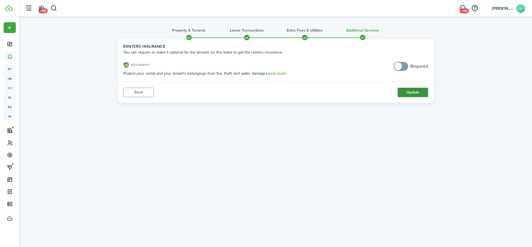
click at [403, 88] on button "Update" at bounding box center [413, 92] width 30 height 9
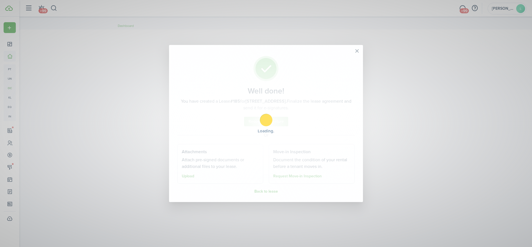
click at [105, 111] on div "Loading" at bounding box center [266, 123] width 532 height 247
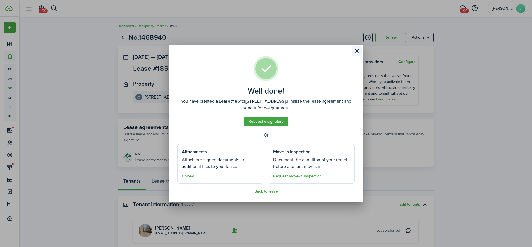
click at [358, 49] on button "Close modal" at bounding box center [356, 50] width 9 height 9
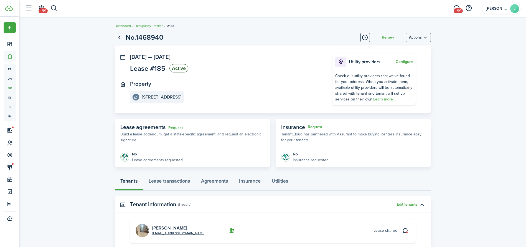
click at [164, 222] on card "[EMAIL_ADDRESS][DOMAIN_NAME] [PERSON_NAME] shared" at bounding box center [272, 230] width 285 height 24
click at [147, 227] on img at bounding box center [141, 230] width 13 height 13
click at [164, 226] on link "[PERSON_NAME]" at bounding box center [169, 227] width 35 height 6
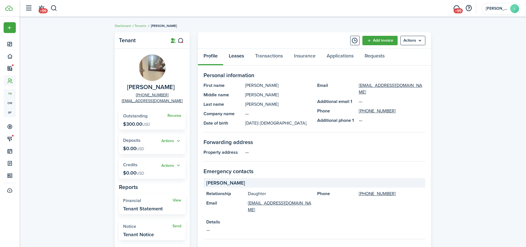
click at [233, 54] on link "Leases" at bounding box center [236, 57] width 26 height 17
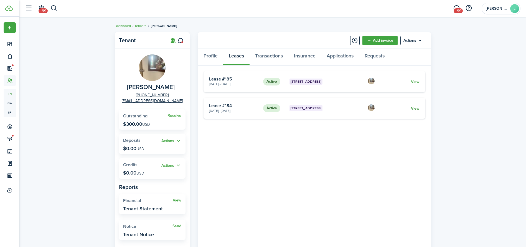
click at [412, 109] on link "View" at bounding box center [415, 108] width 9 height 6
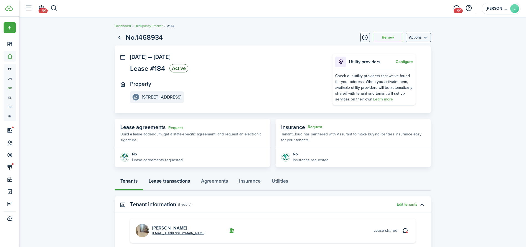
click at [174, 184] on link "Lease transactions" at bounding box center [169, 182] width 52 height 17
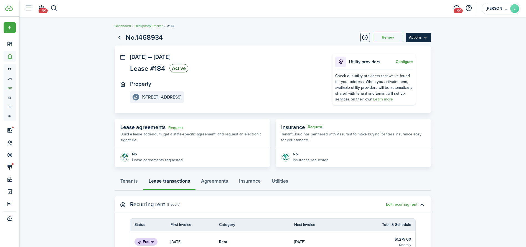
click at [414, 37] on menu-btn "Actions" at bounding box center [418, 37] width 25 height 9
click at [392, 79] on button "Delete" at bounding box center [406, 78] width 48 height 9
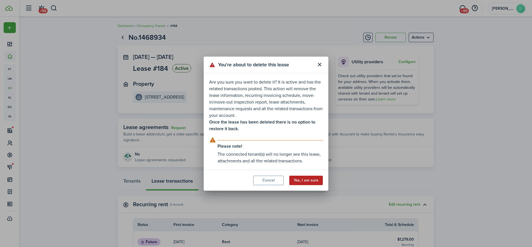
click at [307, 180] on button "Yes, I am sure" at bounding box center [306, 179] width 34 height 9
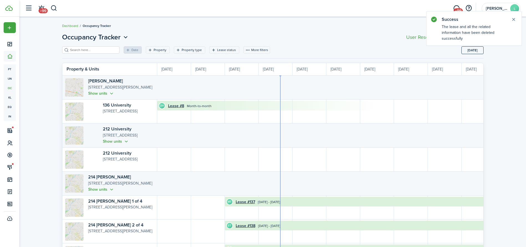
scroll to position [0, 101]
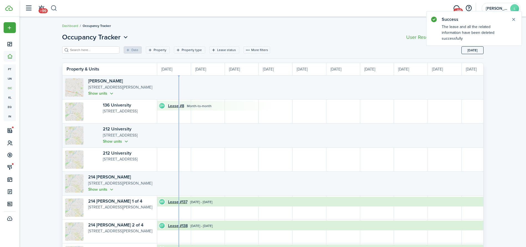
click at [56, 5] on button "button" at bounding box center [53, 8] width 7 height 9
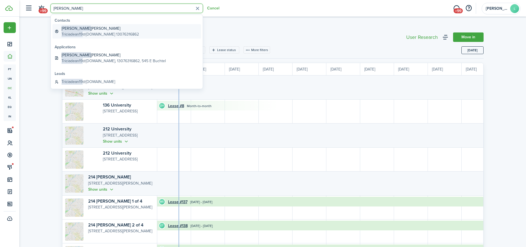
type input "[PERSON_NAME]"
click at [93, 31] on global-search-item-description "Triciadean19 @[DOMAIN_NAME] 13076316862" at bounding box center [99, 34] width 77 height 6
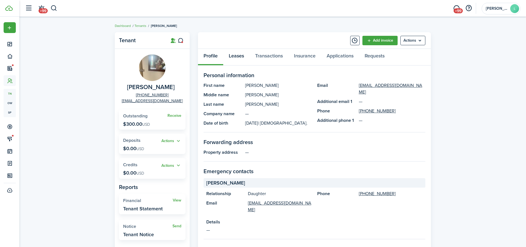
click at [229, 59] on link "Leases" at bounding box center [236, 57] width 26 height 17
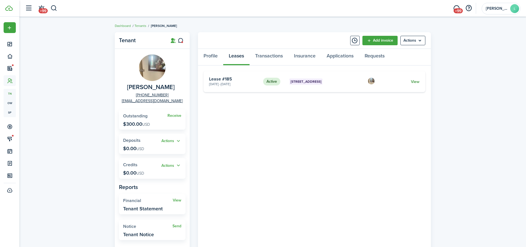
click at [414, 82] on link "View" at bounding box center [415, 82] width 9 height 6
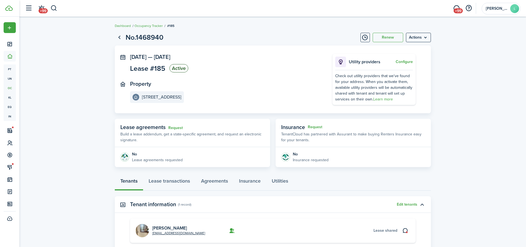
scroll to position [60, 0]
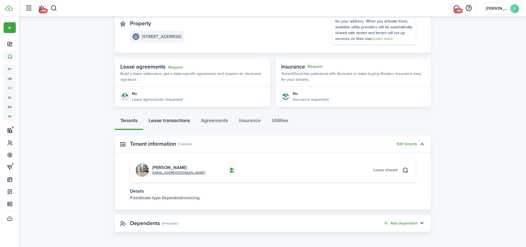
click at [189, 117] on link "Lease transactions" at bounding box center [169, 121] width 52 height 17
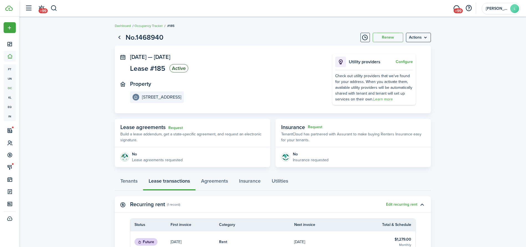
scroll to position [107, 0]
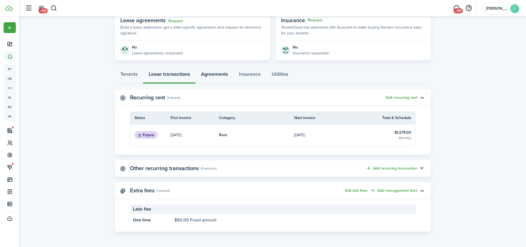
click at [214, 77] on link "Agreements" at bounding box center [214, 75] width 38 height 17
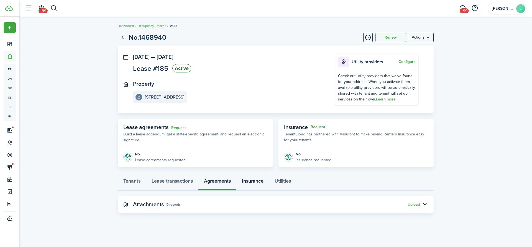
click at [253, 178] on link "Insurance" at bounding box center [252, 182] width 33 height 17
click at [283, 177] on link "Utilities" at bounding box center [282, 182] width 27 height 17
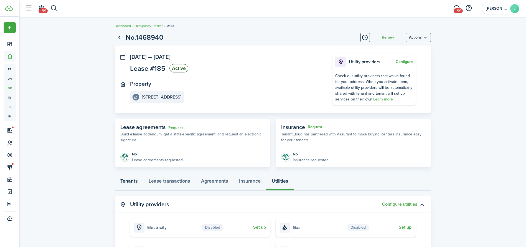
click at [121, 180] on link "Tenants" at bounding box center [129, 182] width 28 height 17
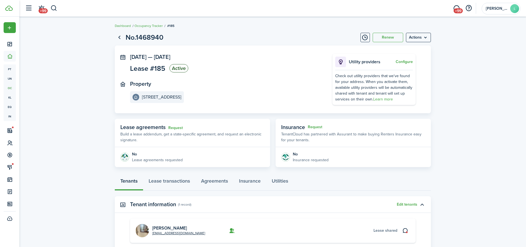
scroll to position [60, 0]
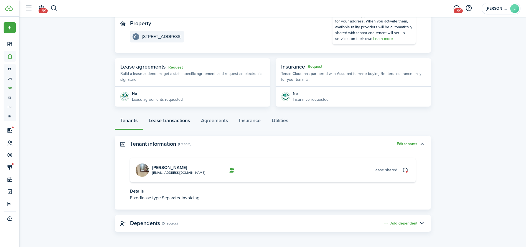
click at [156, 122] on link "Lease transactions" at bounding box center [169, 121] width 52 height 17
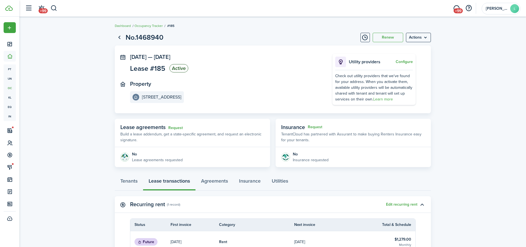
click at [156, 122] on panel-main-header "Lease agreements Request Build a lease addendum, get a state-specific agreement…" at bounding box center [192, 133] width 155 height 28
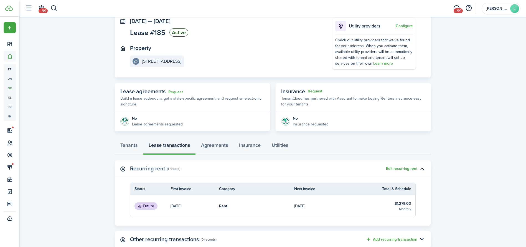
scroll to position [12, 0]
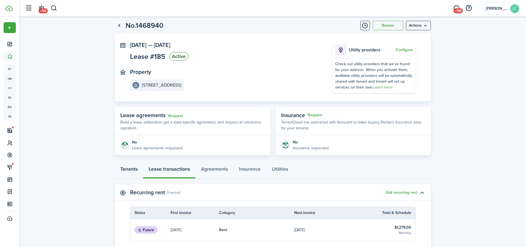
click at [127, 168] on link "Tenants" at bounding box center [129, 170] width 28 height 17
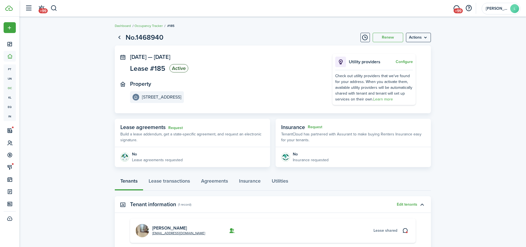
scroll to position [60, 0]
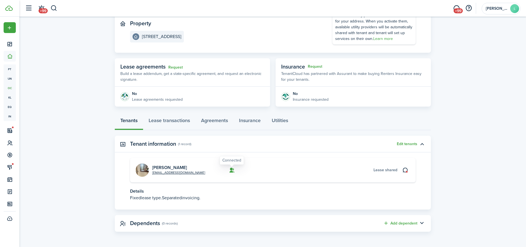
click at [231, 169] on icon at bounding box center [232, 170] width 6 height 6
click at [155, 167] on link "[PERSON_NAME]" at bounding box center [169, 167] width 35 height 6
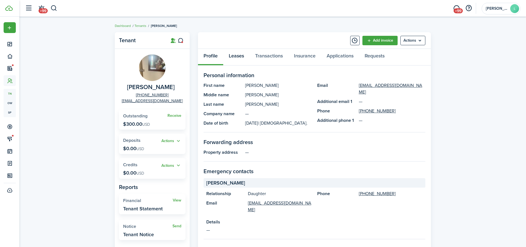
click at [245, 57] on link "Leases" at bounding box center [236, 57] width 26 height 17
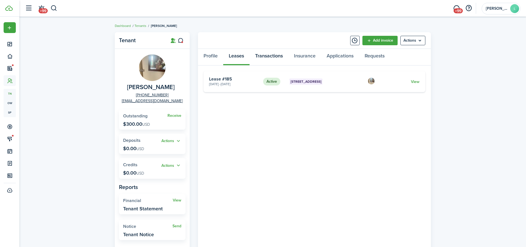
click at [263, 53] on link "Transactions" at bounding box center [268, 57] width 39 height 17
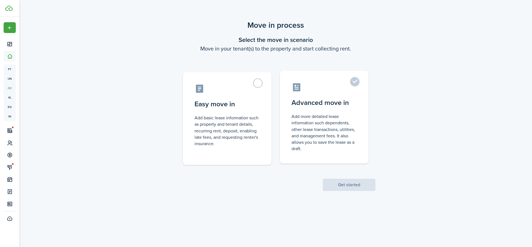
click at [293, 105] on control-radio-card-title "Advanced move in" at bounding box center [323, 103] width 65 height 10
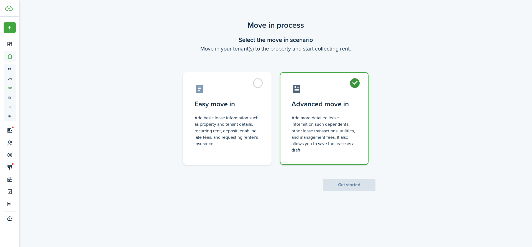
radio input "true"
click at [339, 175] on scenario-actions "Get started" at bounding box center [349, 178] width 53 height 26
click at [335, 181] on button "Get started" at bounding box center [349, 184] width 53 height 12
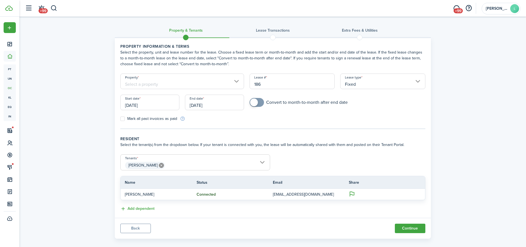
click at [155, 81] on input "Property" at bounding box center [182, 81] width 124 height 16
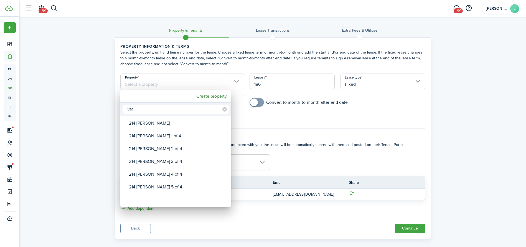
type input "214"
click at [168, 134] on div "214 [PERSON_NAME] 1 of 4" at bounding box center [178, 135] width 98 height 13
type input "214 [PERSON_NAME] 1 of 4"
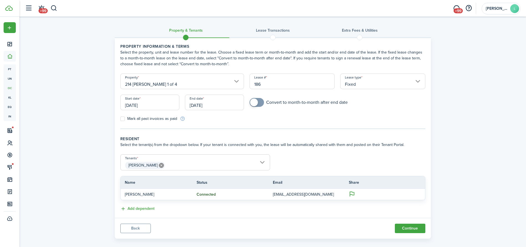
click at [129, 103] on input "[DATE]" at bounding box center [149, 102] width 59 height 16
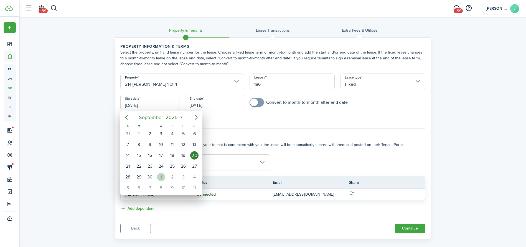
click at [163, 179] on div "1" at bounding box center [161, 177] width 8 height 8
type input "10/01/2025"
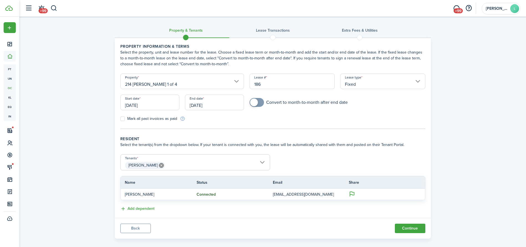
click at [203, 106] on input "[DATE]" at bounding box center [214, 102] width 59 height 16
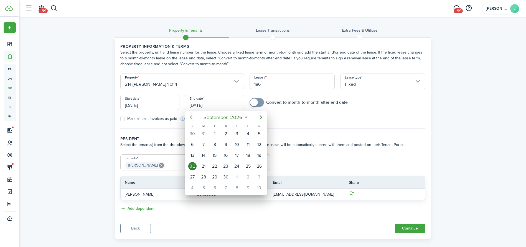
click at [191, 119] on icon "Previous page" at bounding box center [191, 117] width 7 height 7
click at [250, 177] on div "31" at bounding box center [248, 177] width 8 height 8
type input "07/31/2026"
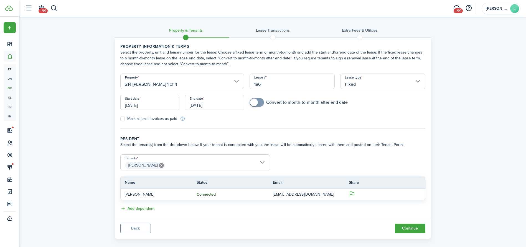
click at [285, 115] on form "Property 214 Sherman 1 of 4 Lease # 186 Lease type Fixed Start date 10/01/2025 …" at bounding box center [272, 97] width 310 height 48
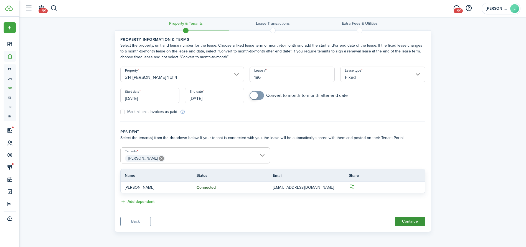
click at [411, 221] on button "Continue" at bounding box center [409, 220] width 30 height 9
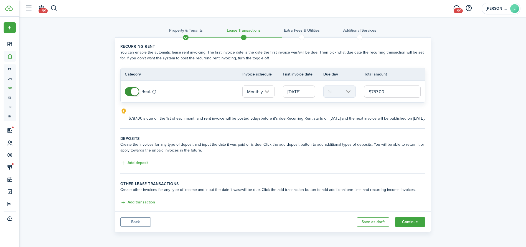
scroll to position [6, 0]
click at [135, 162] on button "Add deposit" at bounding box center [134, 162] width 28 height 6
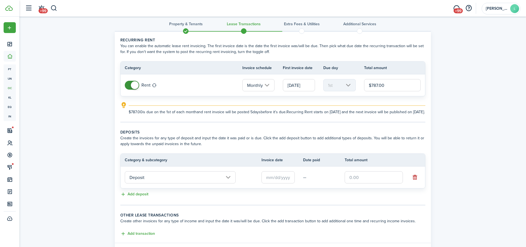
click at [168, 183] on input "Deposit" at bounding box center [180, 177] width 111 height 12
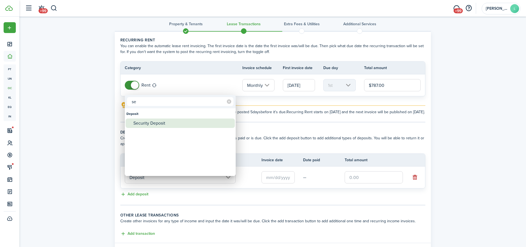
type input "se"
click at [160, 120] on div "Security Deposit" at bounding box center [182, 122] width 98 height 9
type input "Deposit / Security Deposit"
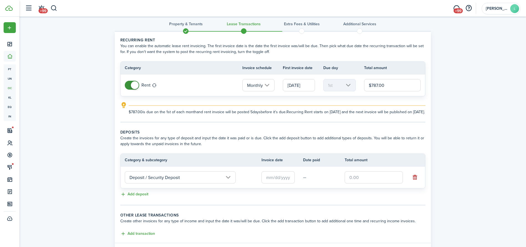
click at [269, 183] on input "text" at bounding box center [277, 177] width 33 height 12
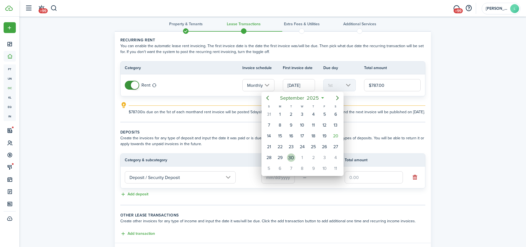
click at [291, 157] on div "30" at bounding box center [291, 157] width 8 height 8
type input "09/30/2025"
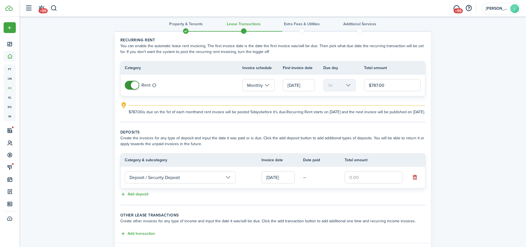
click at [362, 183] on input "text" at bounding box center [373, 177] width 58 height 12
click at [465, 168] on div "Property & Tenants Lease Transactions Extra fees & Utilities Additional Service…" at bounding box center [272, 138] width 506 height 256
click at [355, 181] on input "$737.00" at bounding box center [373, 177] width 58 height 12
type input "$787.00"
click at [469, 112] on div "Property & Tenants Lease Transactions Extra fees & Utilities Additional Service…" at bounding box center [272, 138] width 506 height 256
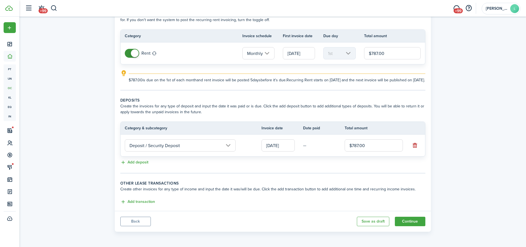
scroll to position [44, 0]
click at [124, 162] on button "Add deposit" at bounding box center [134, 162] width 28 height 6
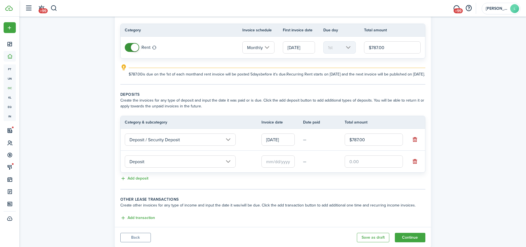
click at [159, 167] on input "Deposit" at bounding box center [180, 161] width 111 height 12
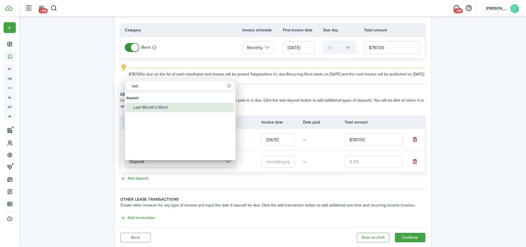
type input "last"
click at [166, 109] on div "Last Month's Rent" at bounding box center [182, 106] width 98 height 9
type input "Deposit / Last Month's Rent"
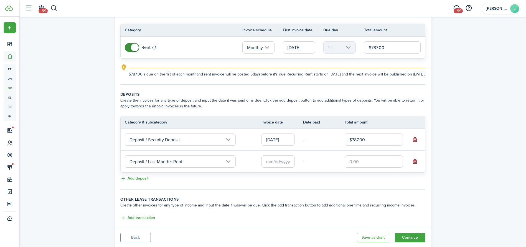
click at [417, 165] on button "button" at bounding box center [415, 161] width 8 height 8
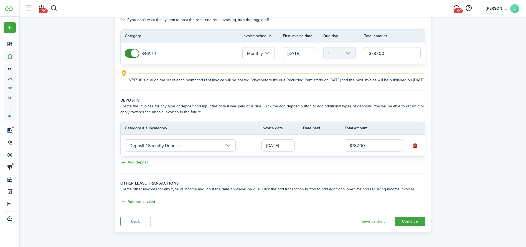
click at [142, 201] on button "Add transaction" at bounding box center [137, 201] width 35 height 6
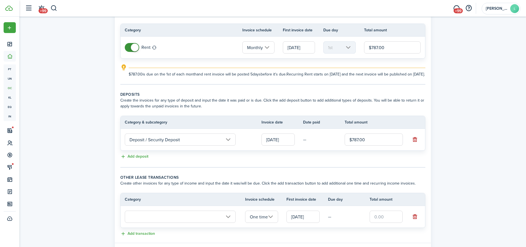
click at [186, 216] on input "text" at bounding box center [180, 216] width 111 height 12
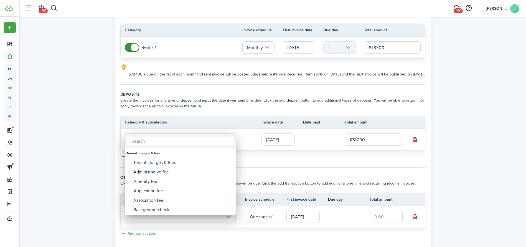
click at [177, 220] on div at bounding box center [263, 123] width 614 height 335
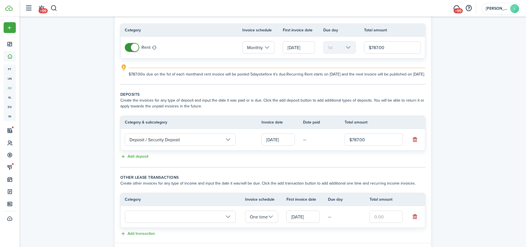
click at [177, 220] on input "text" at bounding box center [180, 216] width 111 height 12
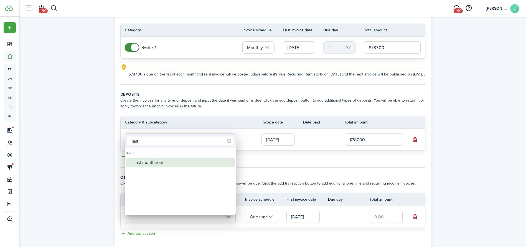
type input "last"
click at [140, 159] on div "Last month rent" at bounding box center [182, 162] width 98 height 9
type input "Rent / Last month rent"
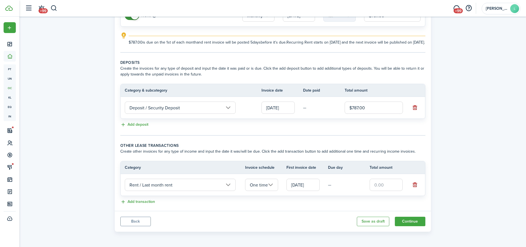
scroll to position [82, 0]
click at [380, 183] on input "text" at bounding box center [385, 184] width 33 height 12
type input "$787.00"
click at [309, 204] on div "Add transaction" at bounding box center [272, 201] width 305 height 7
click at [127, 201] on button "Add transaction" at bounding box center [137, 201] width 35 height 6
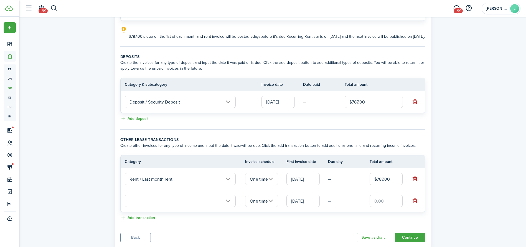
click at [146, 204] on input "text" at bounding box center [180, 200] width 111 height 12
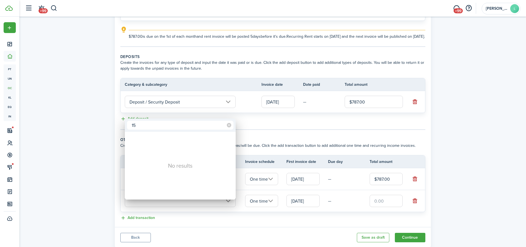
type input "1"
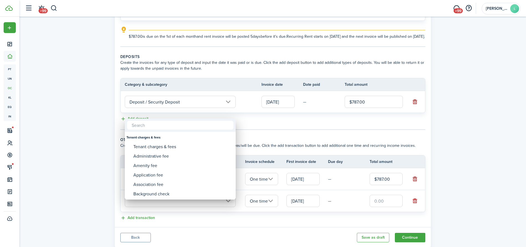
click at [93, 178] on div at bounding box center [263, 123] width 614 height 335
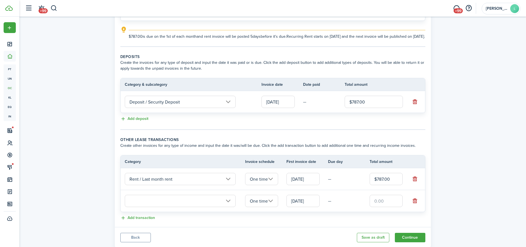
click at [171, 207] on input "text" at bounding box center [180, 200] width 111 height 12
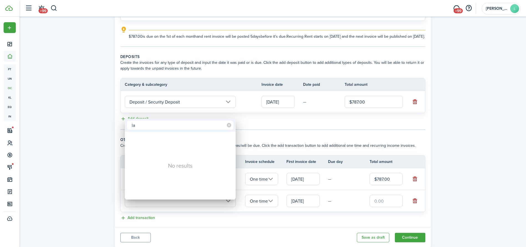
type input "l"
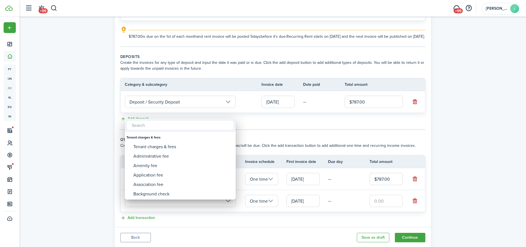
click at [417, 207] on div at bounding box center [263, 123] width 614 height 335
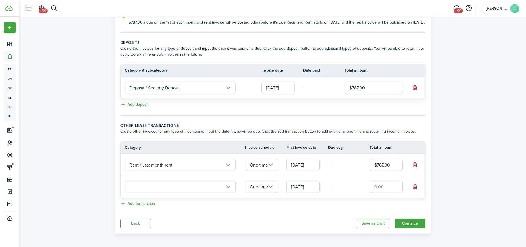
scroll to position [104, 0]
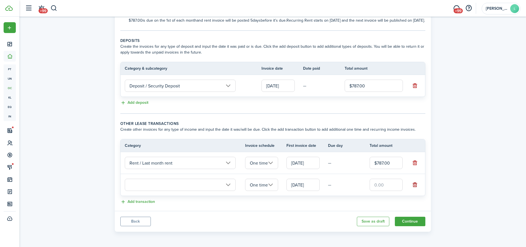
click at [417, 186] on button "button" at bounding box center [415, 185] width 8 height 8
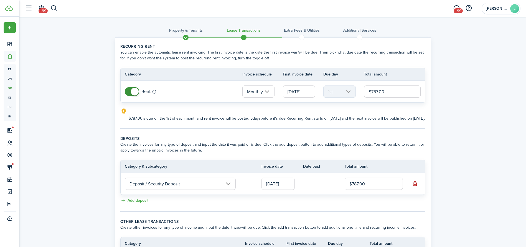
scroll to position [82, 0]
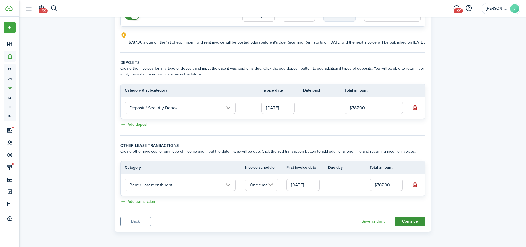
click at [411, 219] on button "Continue" at bounding box center [409, 220] width 30 height 9
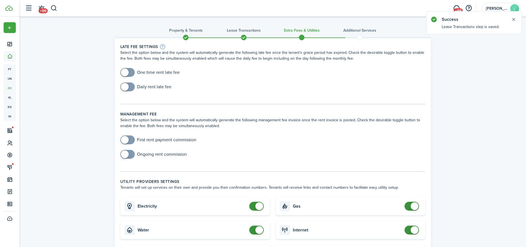
checkbox input "true"
click at [130, 74] on span at bounding box center [128, 72] width 6 height 9
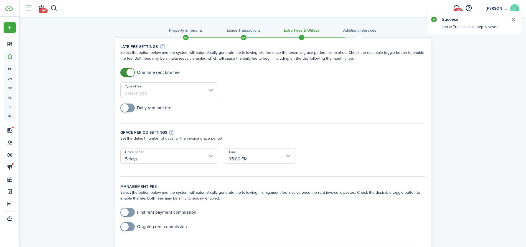
click at [135, 101] on div "Type of fee" at bounding box center [168, 92] width 103 height 21
click at [151, 91] on input "Type of fee" at bounding box center [169, 90] width 98 height 16
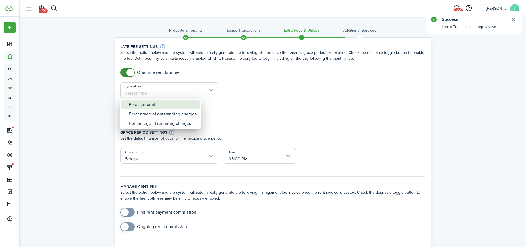
click at [141, 105] on div "Fixed amount" at bounding box center [163, 104] width 68 height 9
type input "Fixed amount"
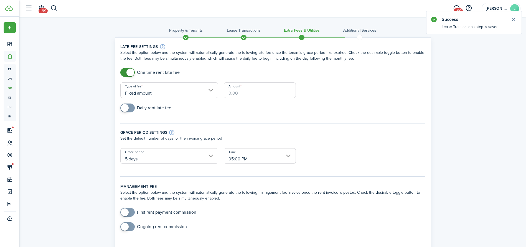
click at [266, 95] on input "Amount" at bounding box center [260, 90] width 72 height 16
type input "$50.00"
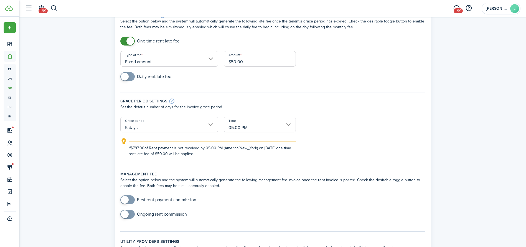
scroll to position [40, 0]
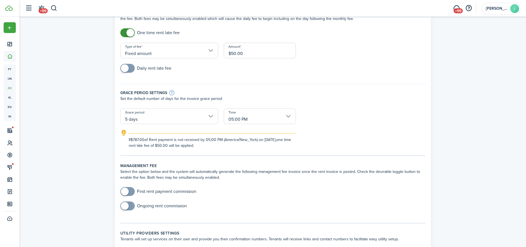
click at [138, 117] on input "5 days" at bounding box center [169, 116] width 98 height 16
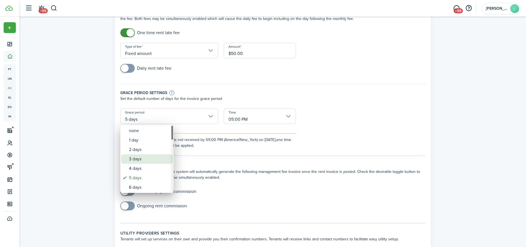
click at [134, 154] on div "3 days" at bounding box center [149, 158] width 40 height 9
type input "3 days"
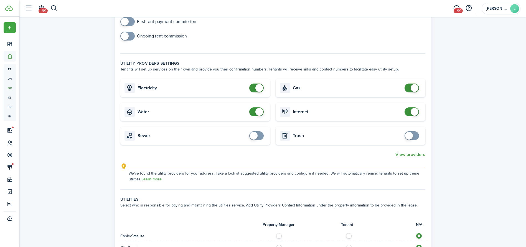
scroll to position [209, 0]
checkbox input "false"
click at [260, 90] on span at bounding box center [259, 88] width 8 height 8
checkbox input "false"
click at [257, 112] on span at bounding box center [259, 111] width 8 height 8
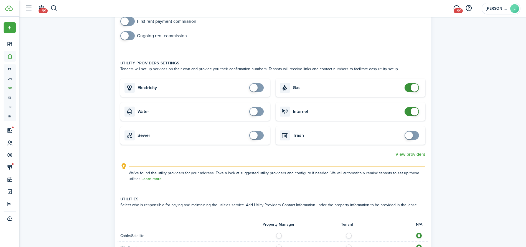
checkbox input "false"
click at [409, 85] on span at bounding box center [412, 87] width 6 height 9
checkbox input "false"
click at [411, 112] on span at bounding box center [414, 111] width 8 height 8
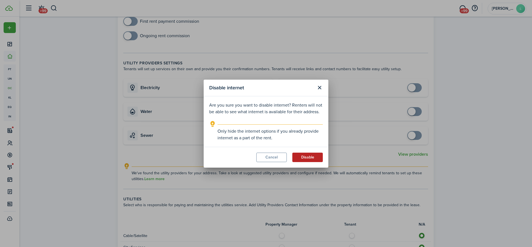
click at [302, 156] on button "Disable" at bounding box center [307, 156] width 30 height 9
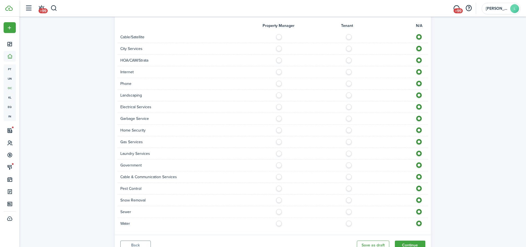
scroll to position [432, 0]
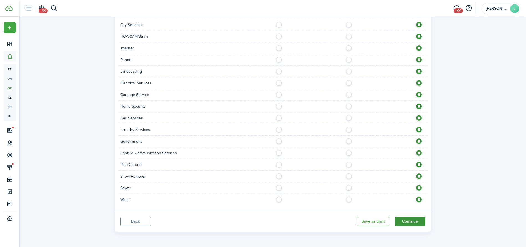
click at [406, 217] on button "Continue" at bounding box center [409, 220] width 30 height 9
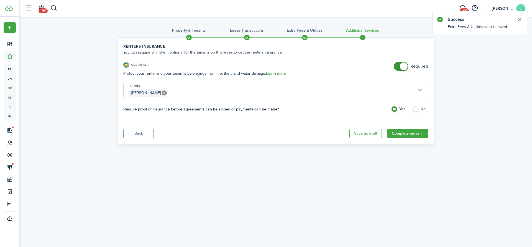
checkbox input "false"
click at [398, 67] on span at bounding box center [401, 66] width 6 height 9
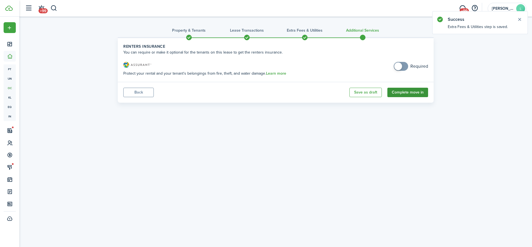
click at [414, 93] on button "Complete move in" at bounding box center [407, 92] width 41 height 9
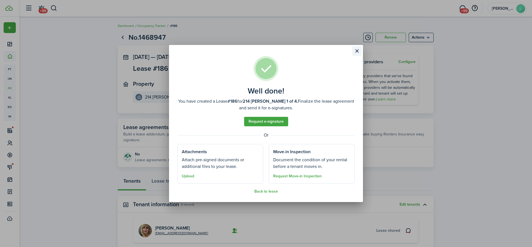
click at [357, 52] on button "Close modal" at bounding box center [356, 50] width 9 height 9
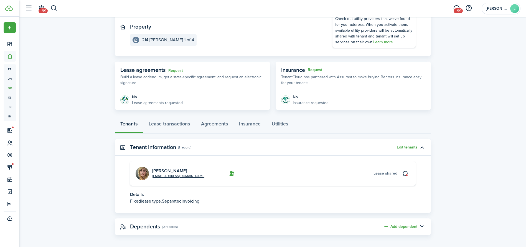
scroll to position [60, 0]
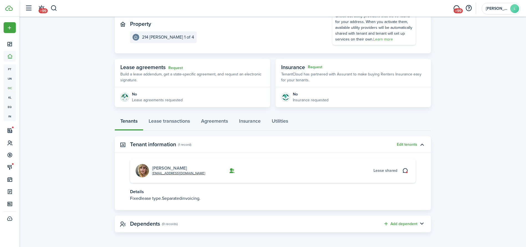
drag, startPoint x: 194, startPoint y: 166, endPoint x: 153, endPoint y: 166, distance: 41.8
click at [153, 166] on card-title "Katharine ONeal" at bounding box center [188, 167] width 73 height 5
copy link "Katharine ONeal"
click at [164, 167] on link "Katharine ONeal" at bounding box center [169, 168] width 35 height 6
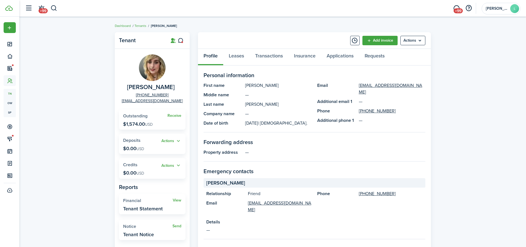
drag, startPoint x: 174, startPoint y: 94, endPoint x: 168, endPoint y: 94, distance: 5.8
click at [168, 94] on panel-main-group "Katharine ONeal +1 330-888-2225 onealkat9@gmail.com" at bounding box center [152, 78] width 66 height 49
copy panel-main-group "+1 330-888-2225"
drag, startPoint x: 175, startPoint y: 99, endPoint x: 126, endPoint y: 101, distance: 49.3
click at [126, 101] on panel-main-group "Katharine ONeal +1 330-888-2225 onealkat9@gmail.com" at bounding box center [152, 78] width 66 height 49
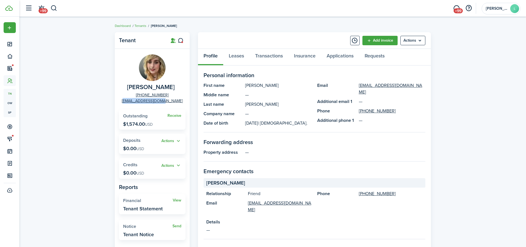
copy link "onealkat9@gmail.com"
